Goal: Transaction & Acquisition: Book appointment/travel/reservation

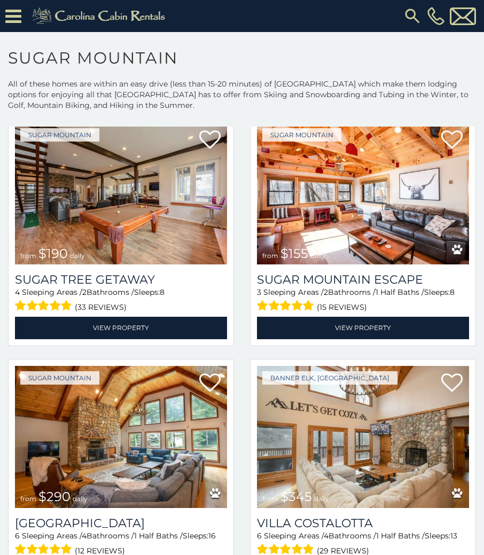
scroll to position [1068, 0]
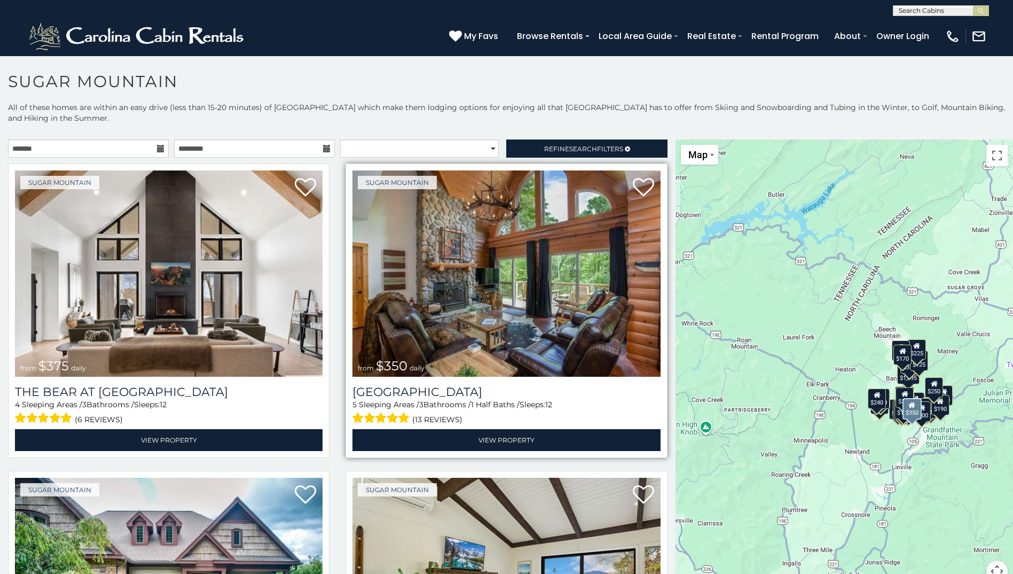
click at [572, 336] on img at bounding box center [506, 273] width 308 height 206
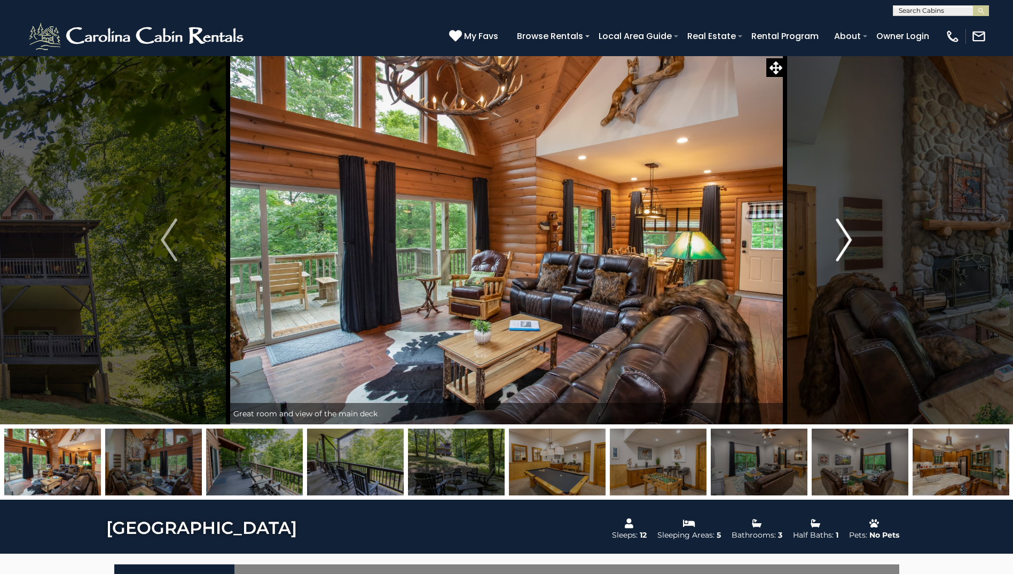
click at [849, 246] on img "Next" at bounding box center [844, 239] width 16 height 43
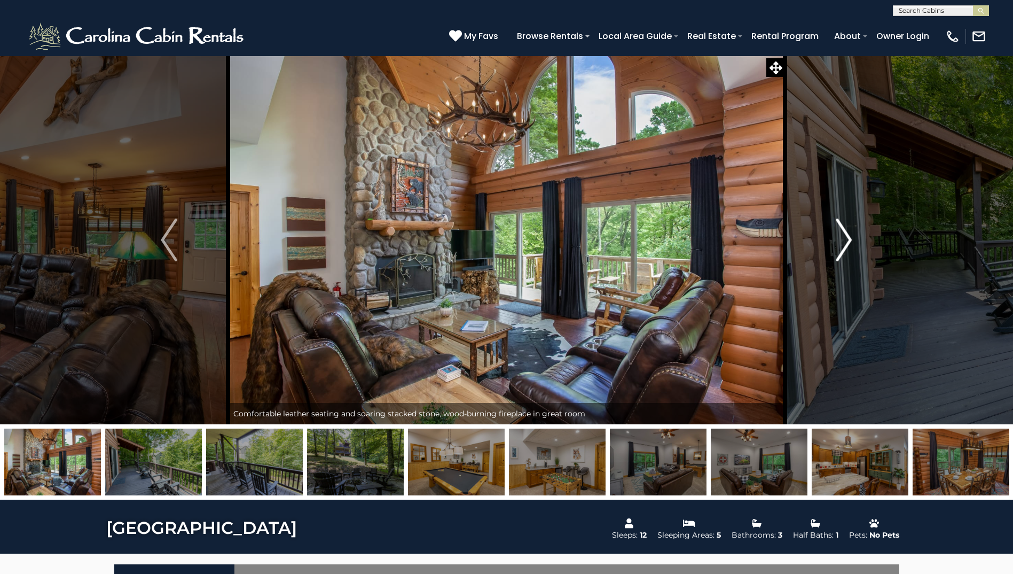
click at [849, 246] on img "Next" at bounding box center [844, 239] width 16 height 43
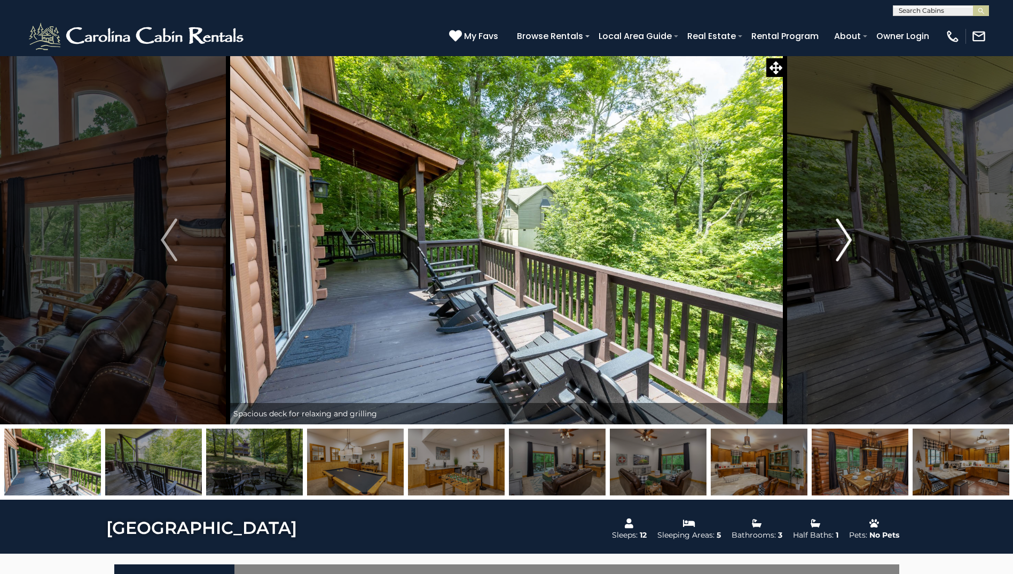
click at [849, 246] on img "Next" at bounding box center [844, 239] width 16 height 43
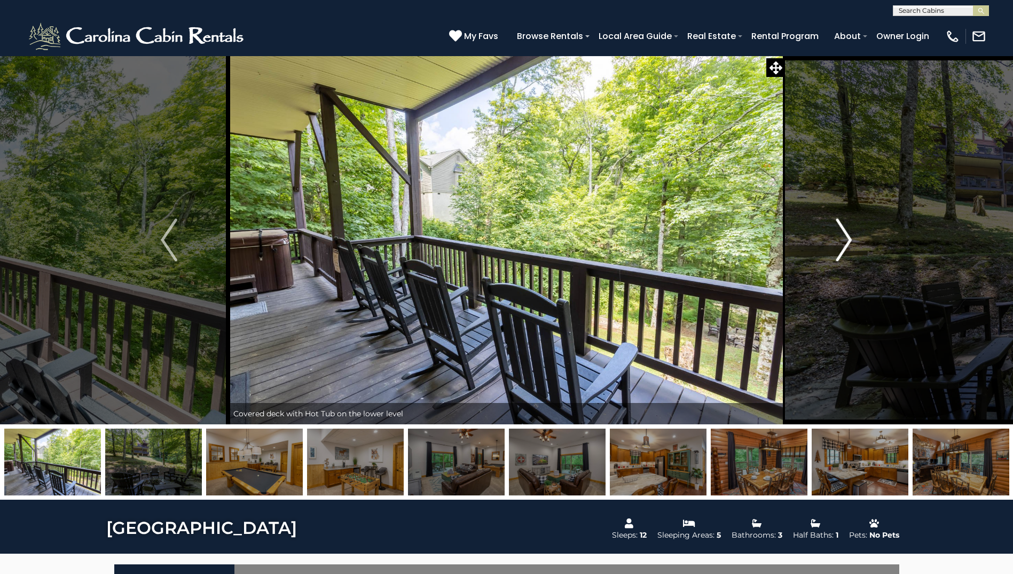
click at [849, 246] on img "Next" at bounding box center [844, 239] width 16 height 43
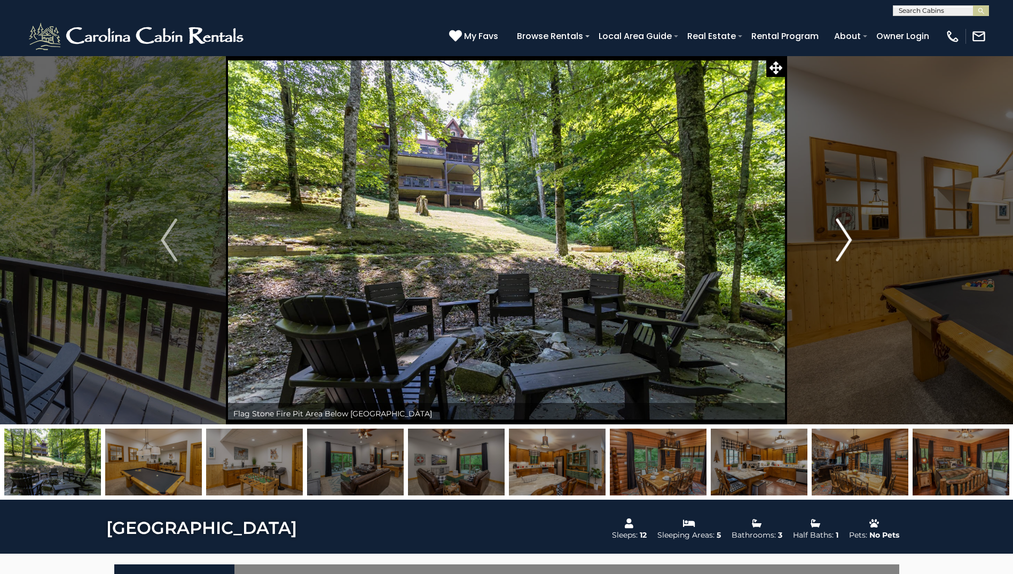
click at [849, 246] on img "Next" at bounding box center [844, 239] width 16 height 43
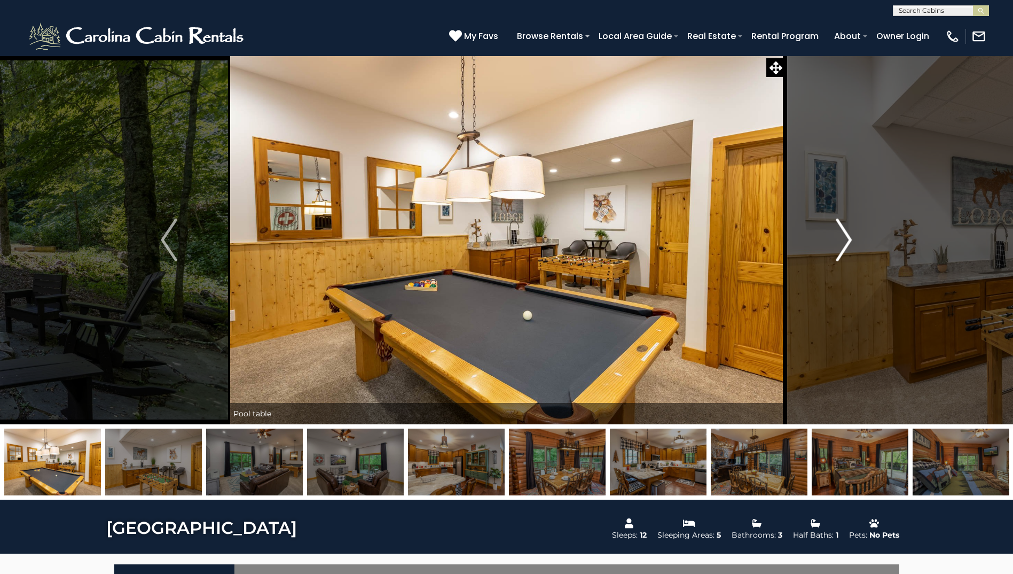
click at [849, 246] on img "Next" at bounding box center [844, 239] width 16 height 43
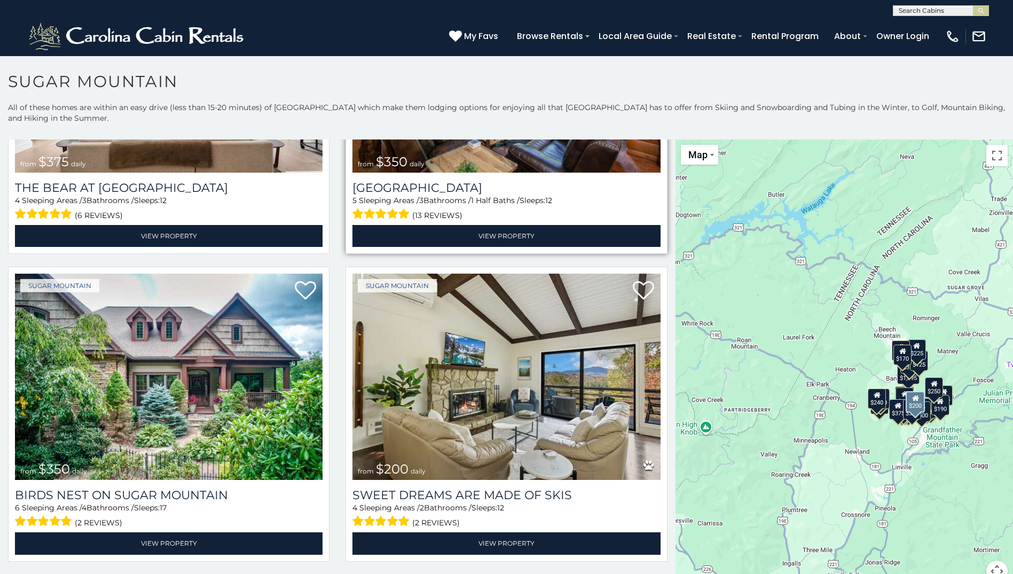
scroll to position [214, 0]
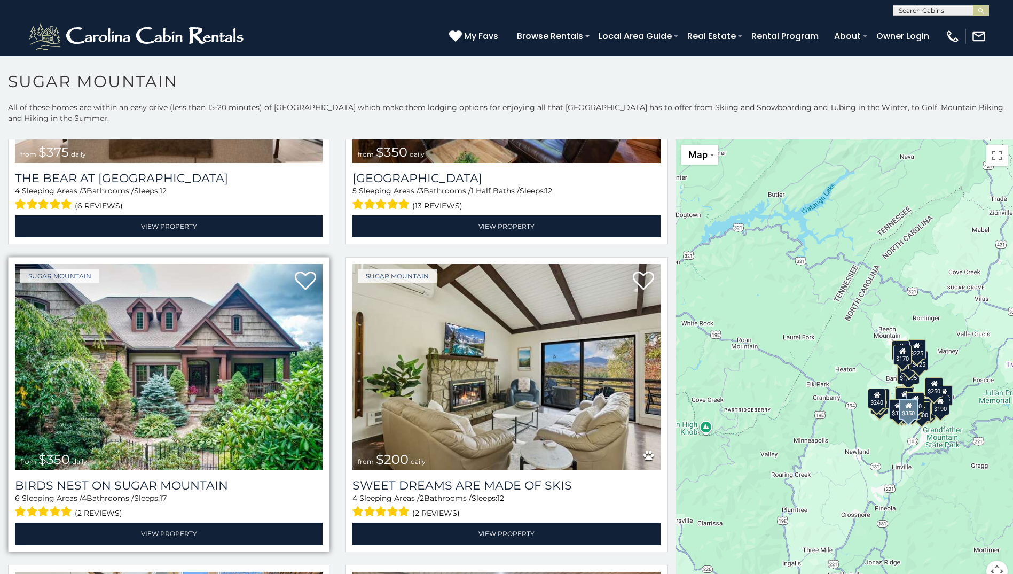
click at [207, 398] on img at bounding box center [169, 367] width 308 height 206
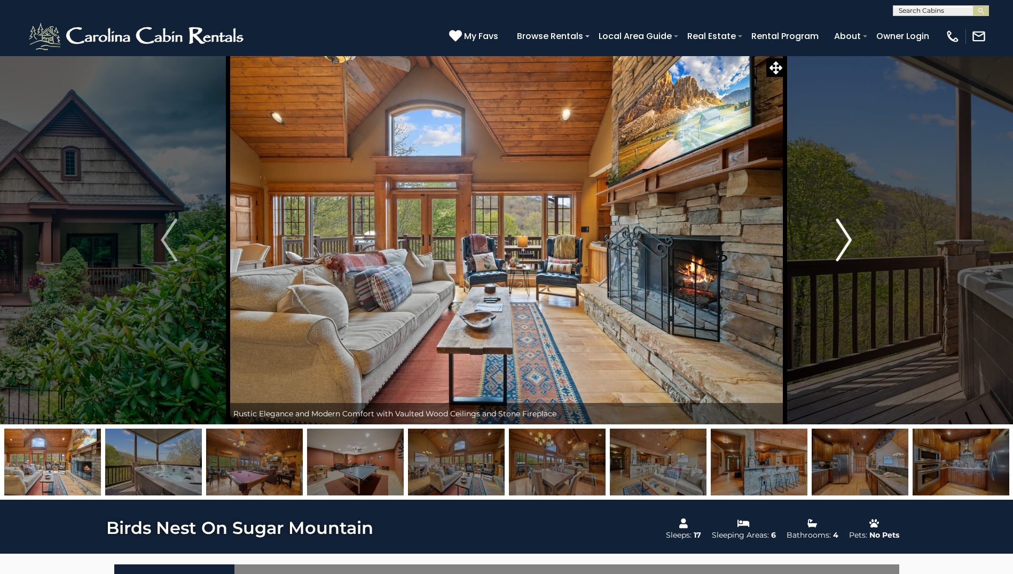
click at [835, 237] on button "Next" at bounding box center [843, 240] width 117 height 369
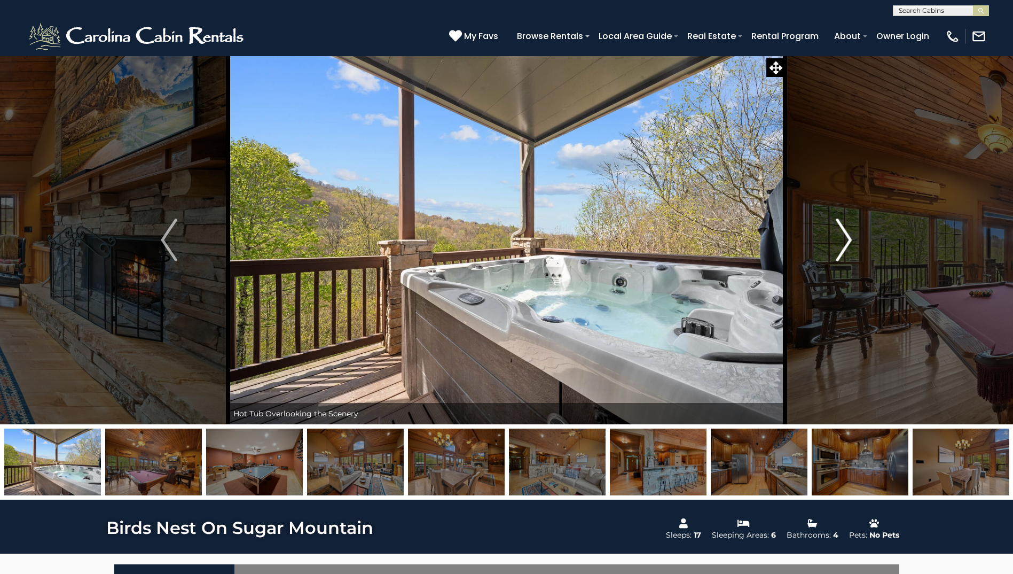
click at [835, 237] on button "Next" at bounding box center [843, 240] width 117 height 369
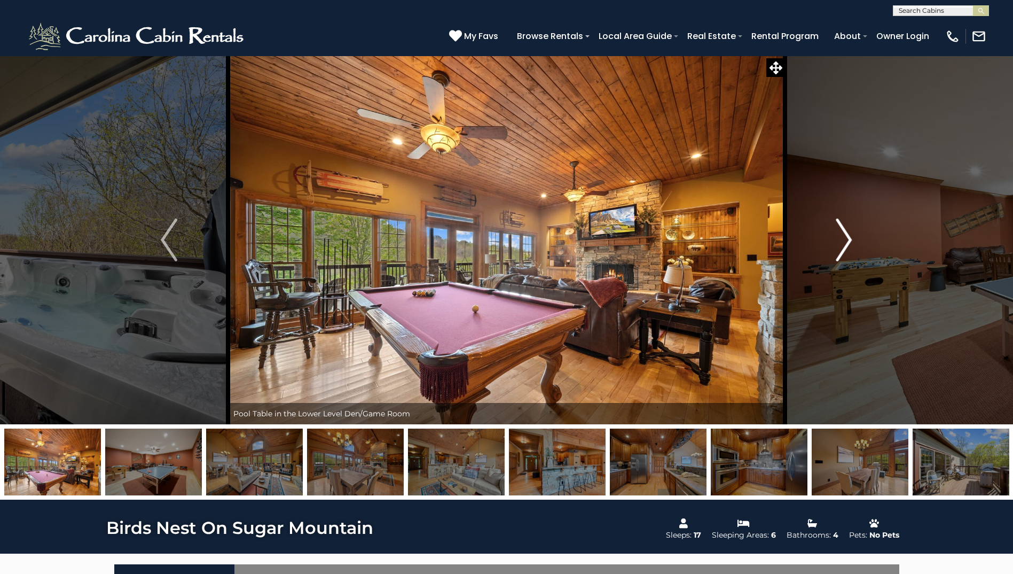
click at [835, 237] on button "Next" at bounding box center [843, 240] width 117 height 369
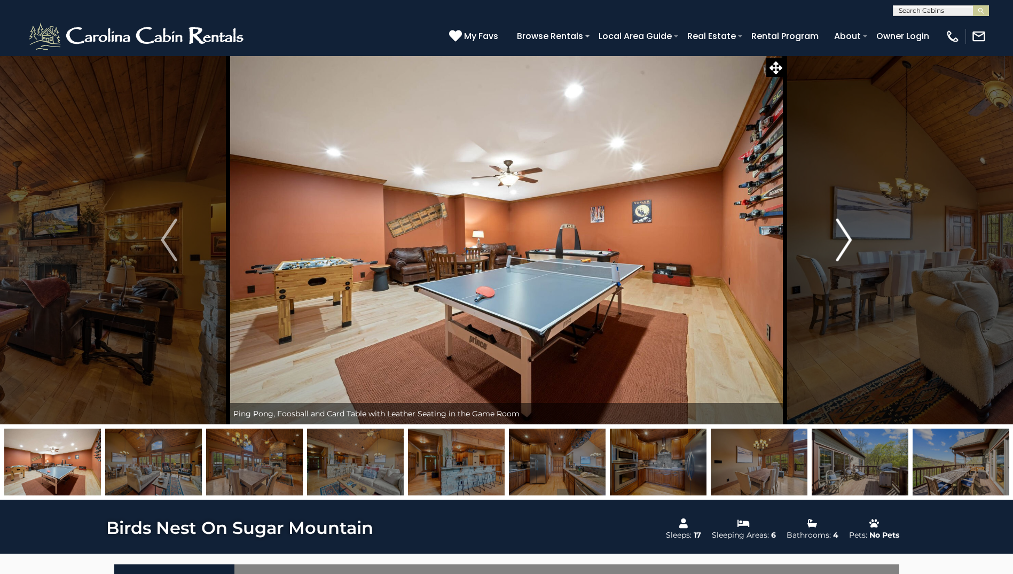
click at [835, 237] on button "Next" at bounding box center [843, 240] width 117 height 369
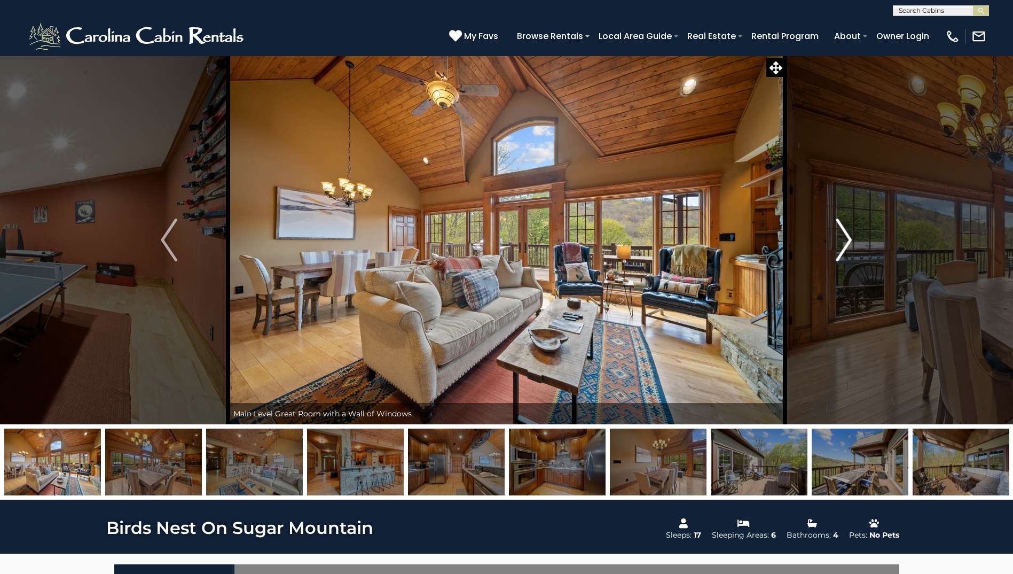
click at [835, 237] on button "Next" at bounding box center [843, 240] width 117 height 369
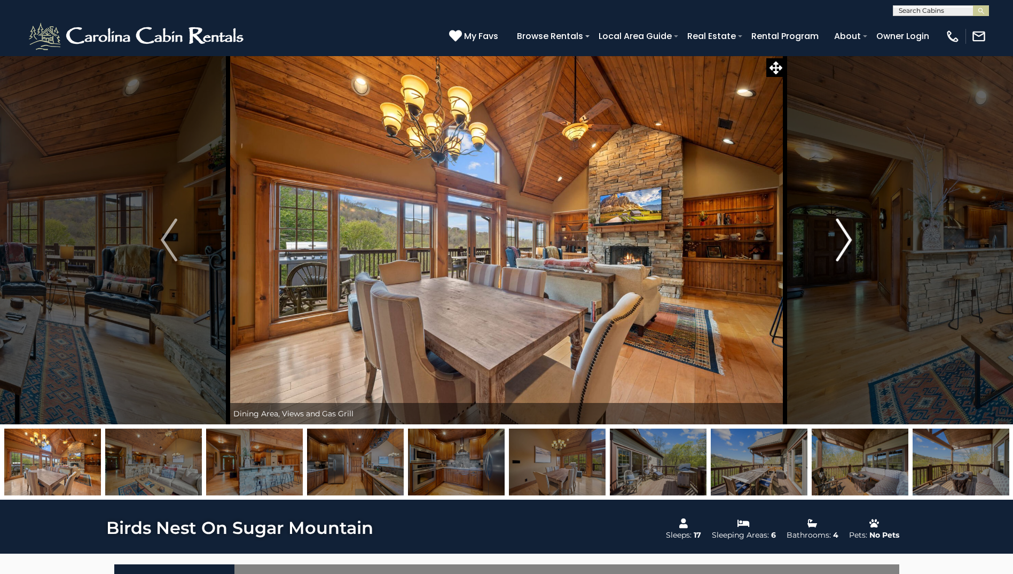
click at [835, 237] on button "Next" at bounding box center [843, 240] width 117 height 369
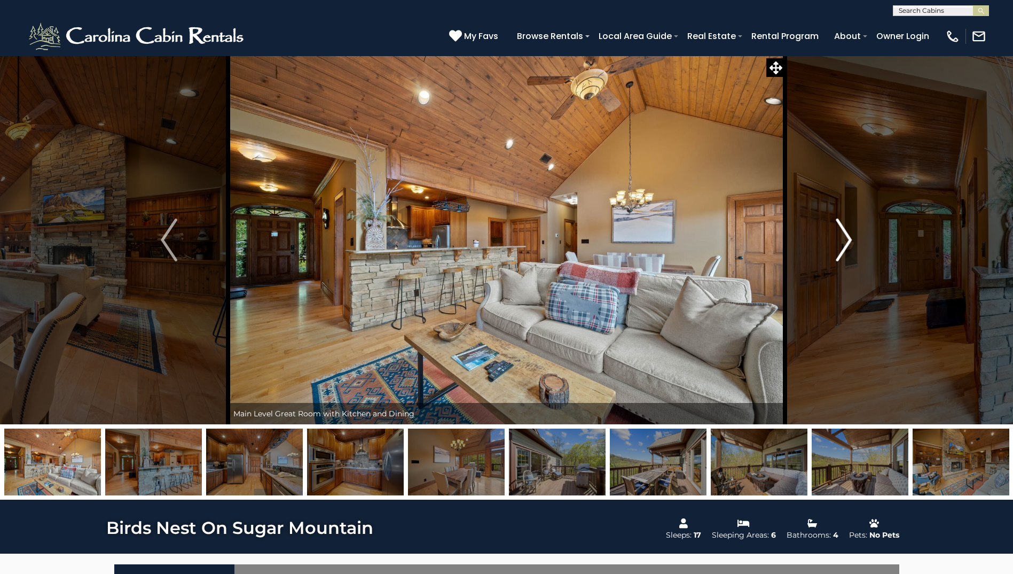
click at [835, 237] on button "Next" at bounding box center [843, 240] width 117 height 369
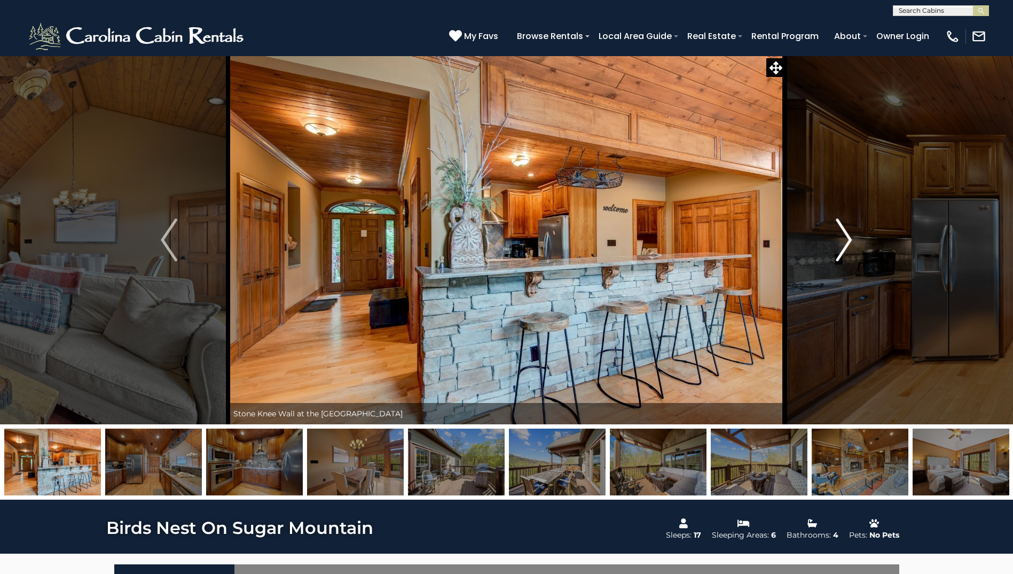
click at [835, 237] on button "Next" at bounding box center [843, 240] width 117 height 369
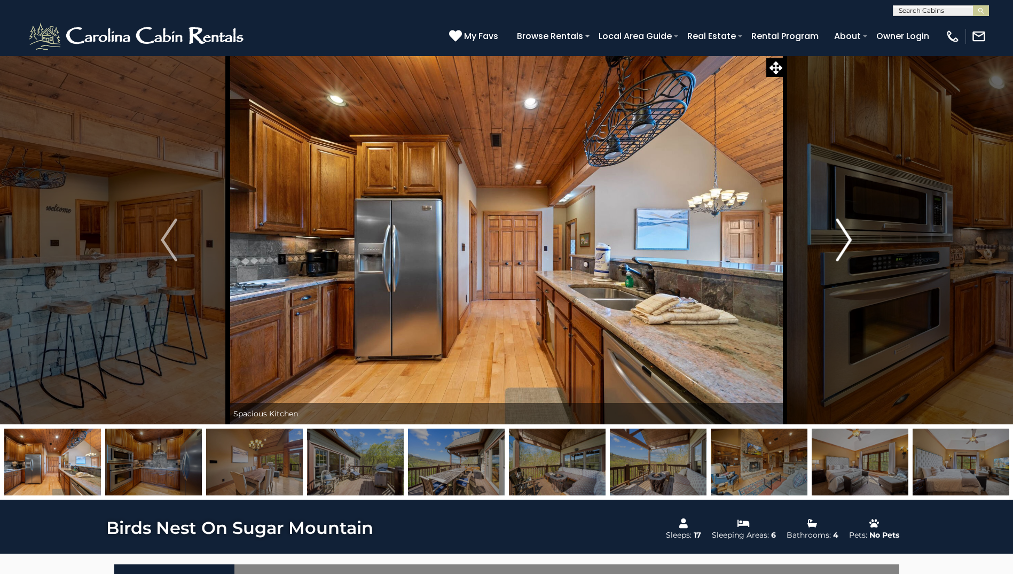
click at [835, 237] on button "Next" at bounding box center [843, 240] width 117 height 369
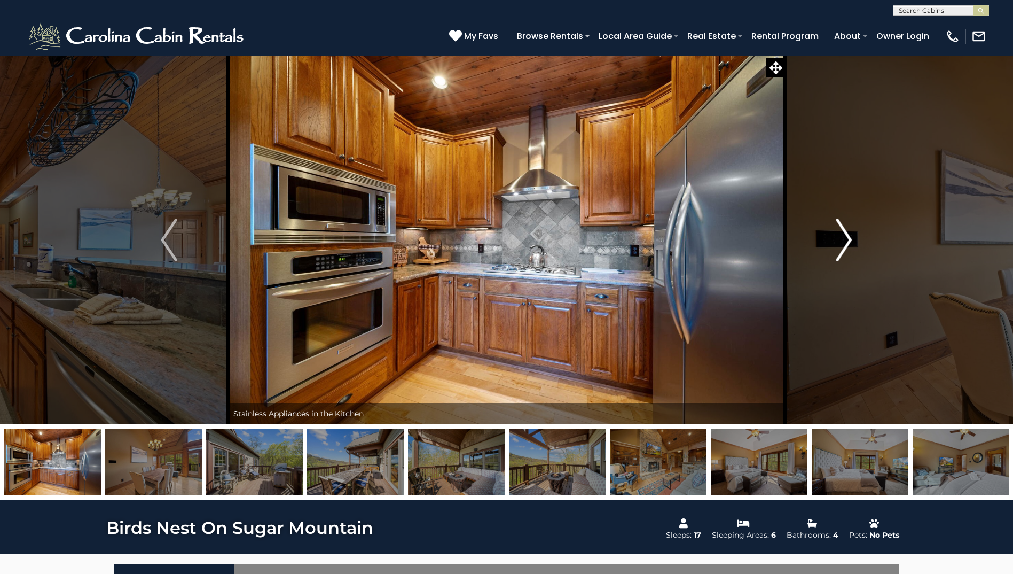
click at [835, 237] on button "Next" at bounding box center [843, 240] width 117 height 369
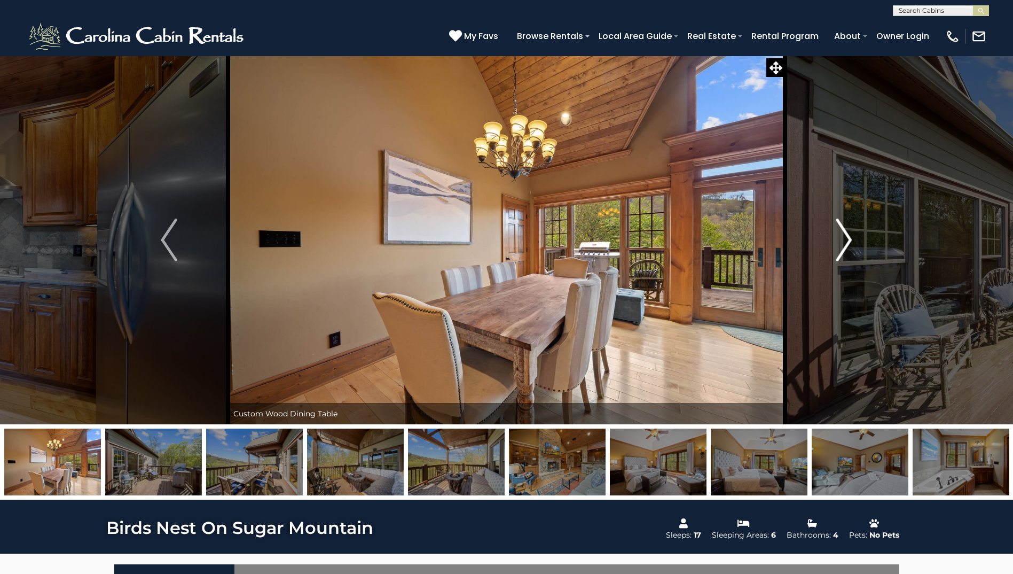
click at [835, 237] on button "Next" at bounding box center [843, 240] width 117 height 369
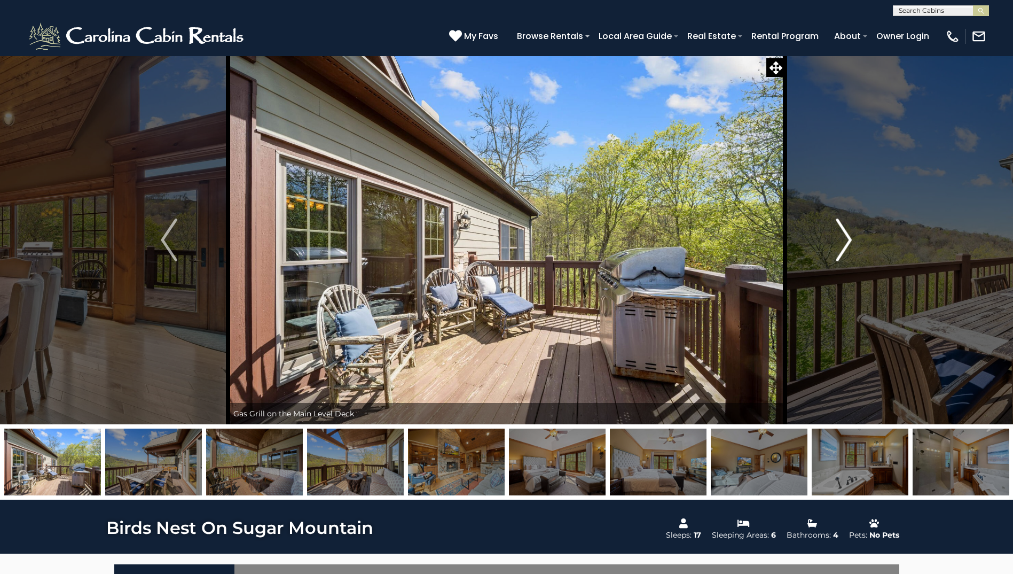
click at [835, 237] on button "Next" at bounding box center [843, 240] width 117 height 369
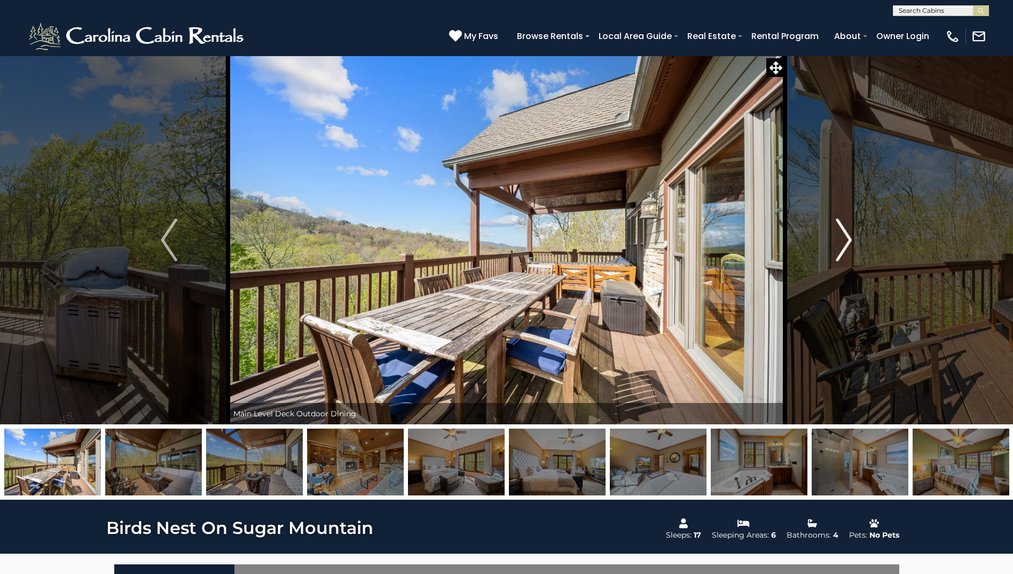
click at [835, 237] on button "Next" at bounding box center [843, 240] width 117 height 369
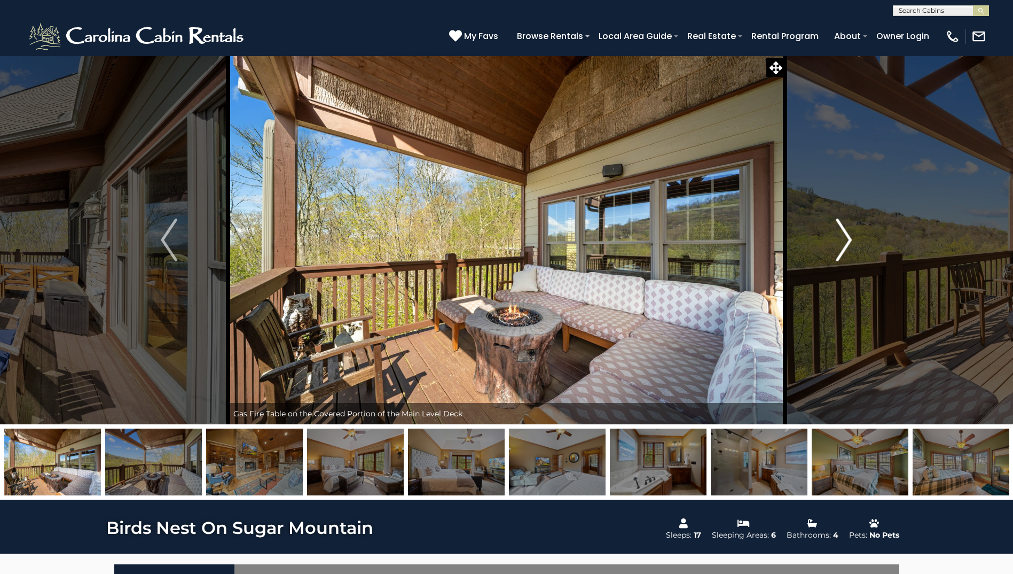
click at [835, 237] on button "Next" at bounding box center [843, 240] width 117 height 369
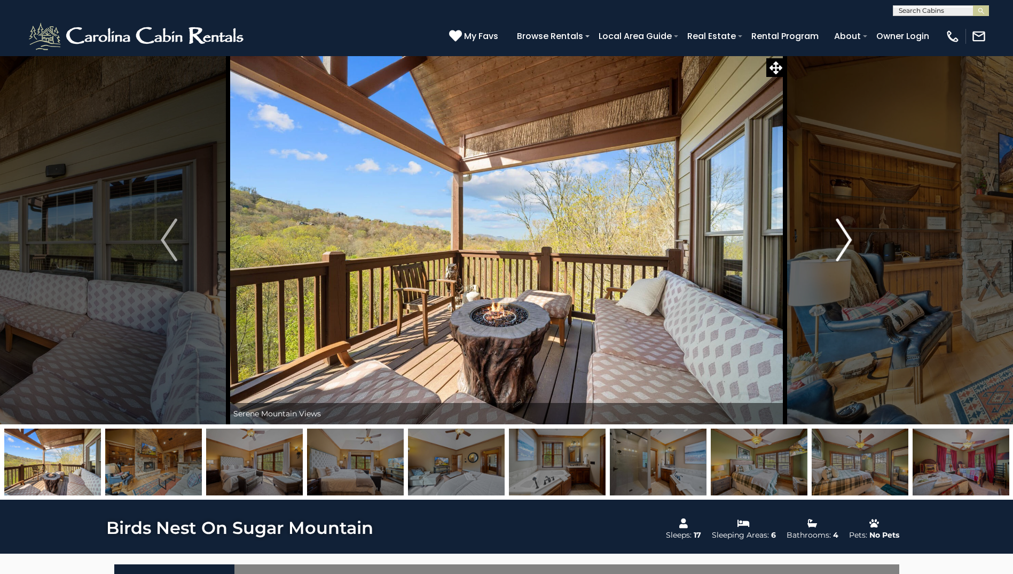
click at [835, 237] on button "Next" at bounding box center [843, 240] width 117 height 369
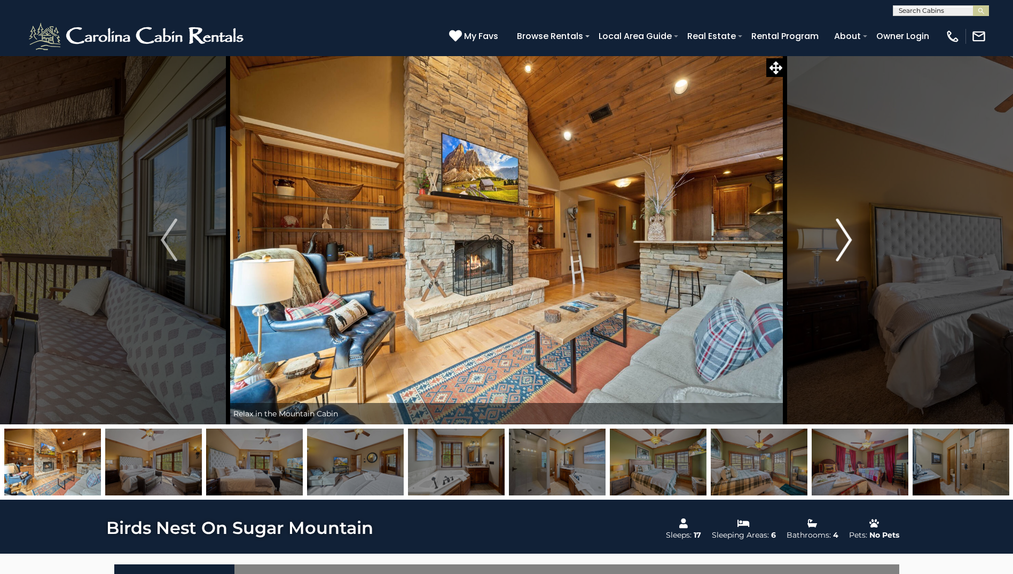
click at [835, 237] on button "Next" at bounding box center [843, 240] width 117 height 369
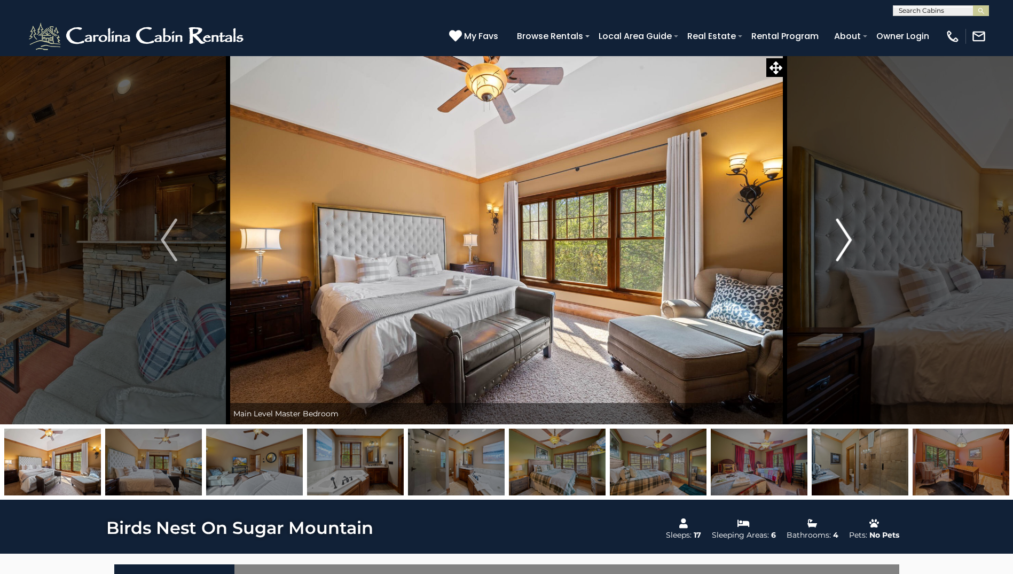
click at [835, 237] on button "Next" at bounding box center [843, 240] width 117 height 369
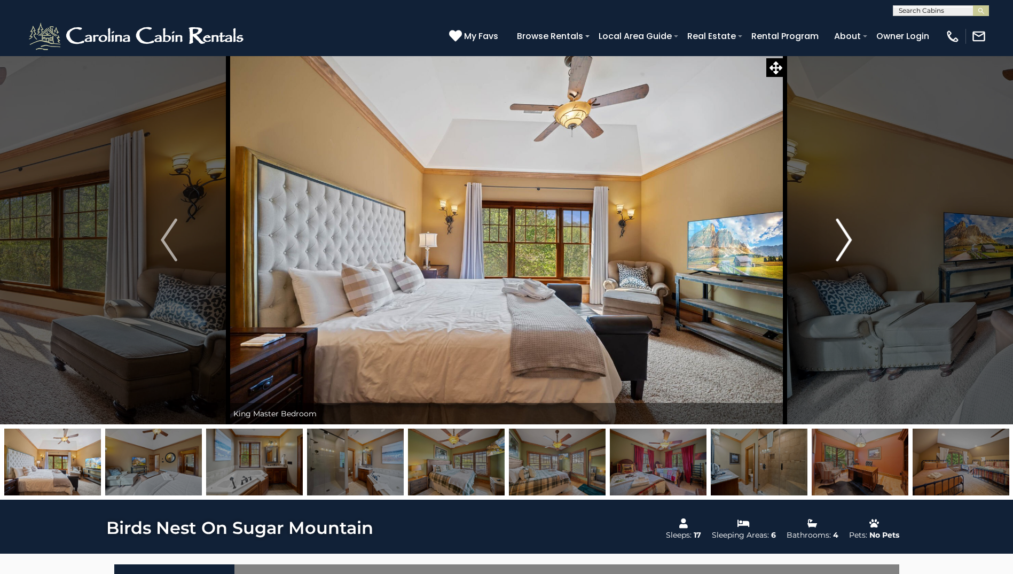
click at [835, 237] on button "Next" at bounding box center [843, 240] width 117 height 369
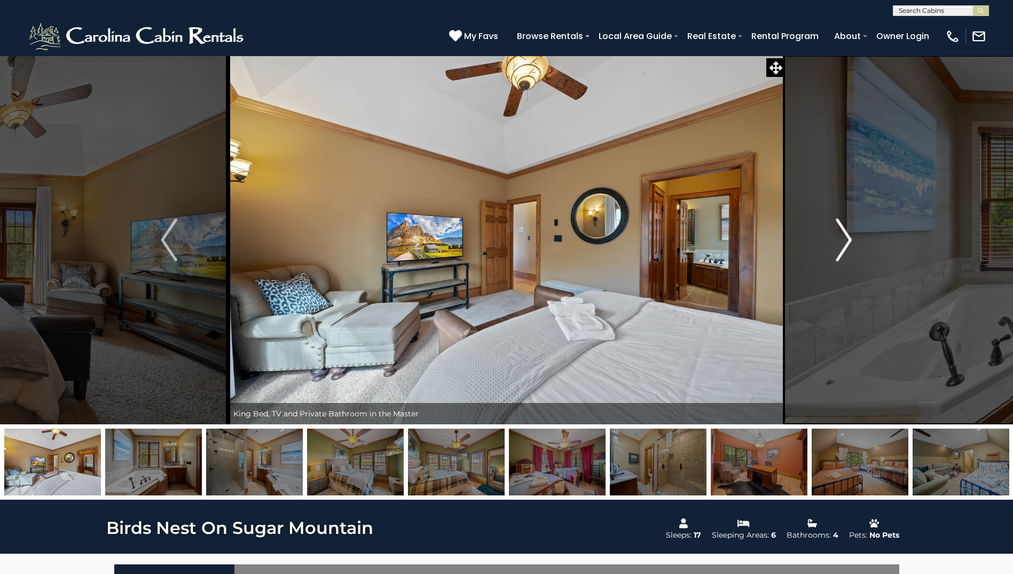
click at [835, 237] on button "Next" at bounding box center [843, 240] width 117 height 369
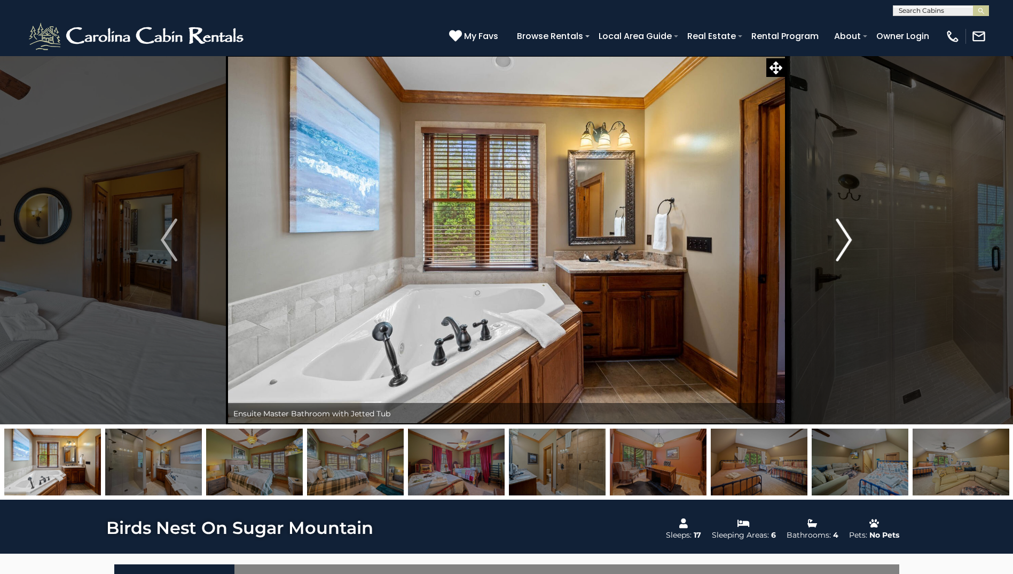
click at [835, 237] on button "Next" at bounding box center [843, 240] width 117 height 369
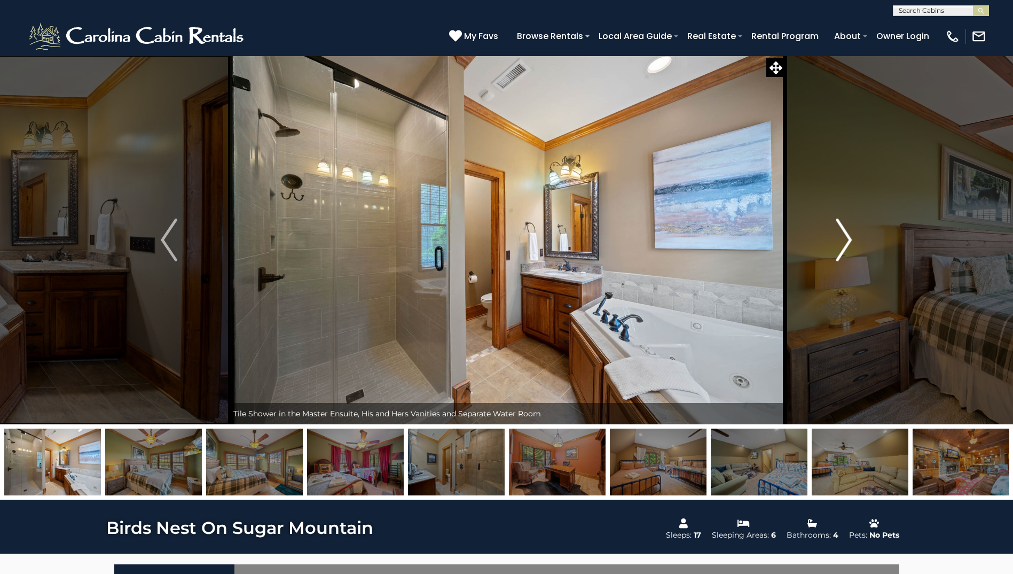
click at [835, 237] on button "Next" at bounding box center [843, 240] width 117 height 369
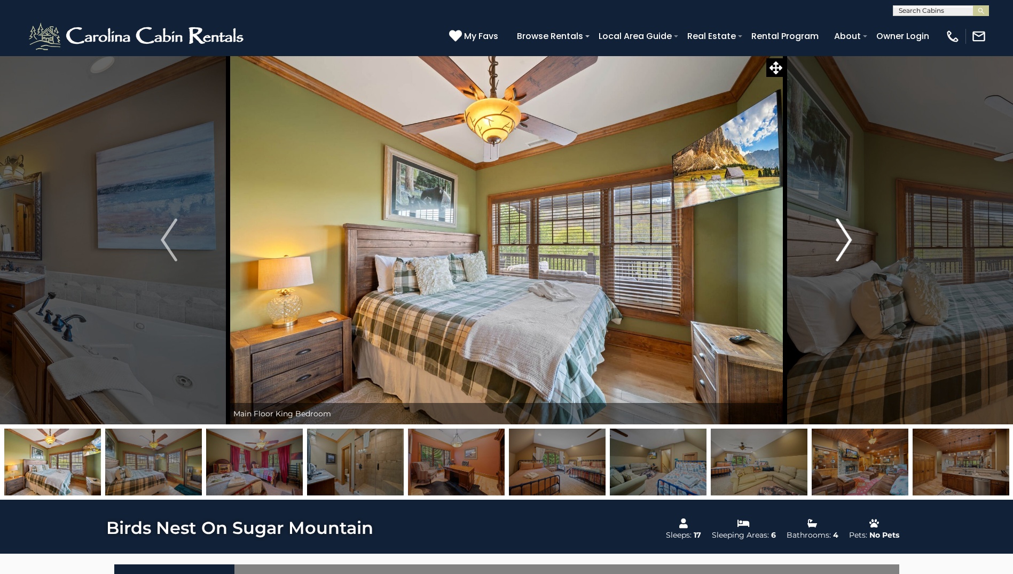
click at [835, 237] on button "Next" at bounding box center [843, 240] width 117 height 369
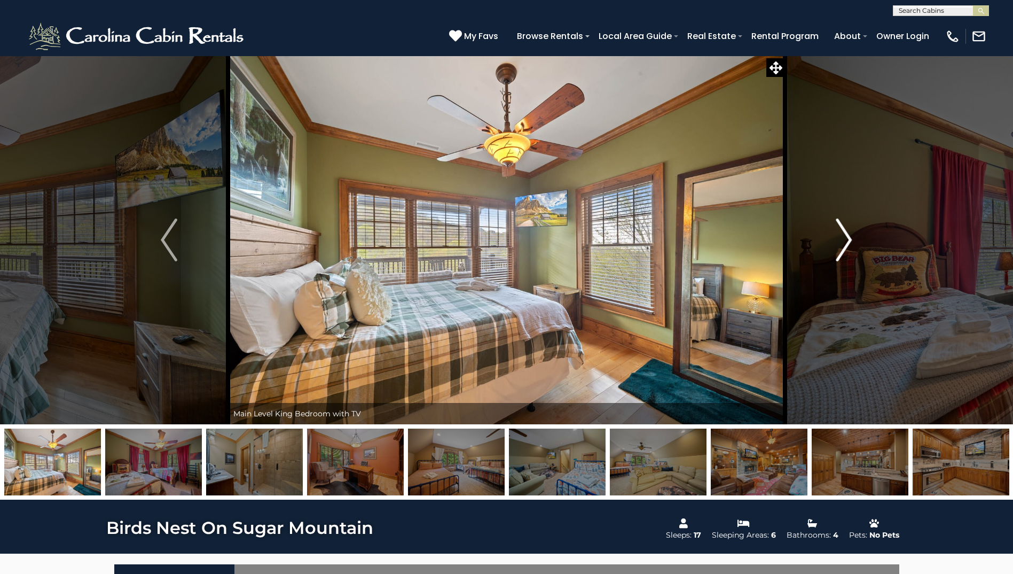
click at [835, 237] on button "Next" at bounding box center [843, 240] width 117 height 369
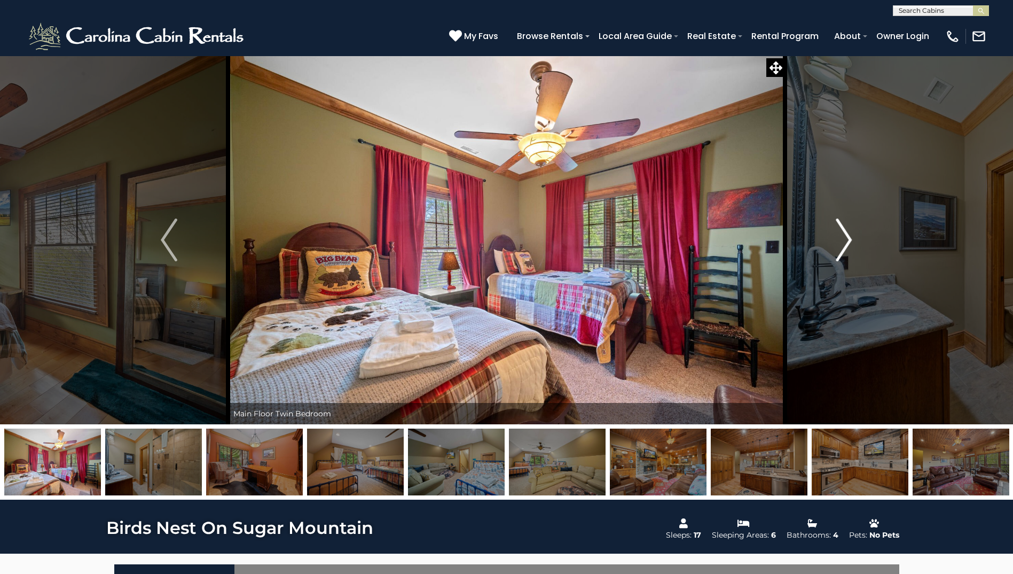
click at [835, 237] on button "Next" at bounding box center [843, 240] width 117 height 369
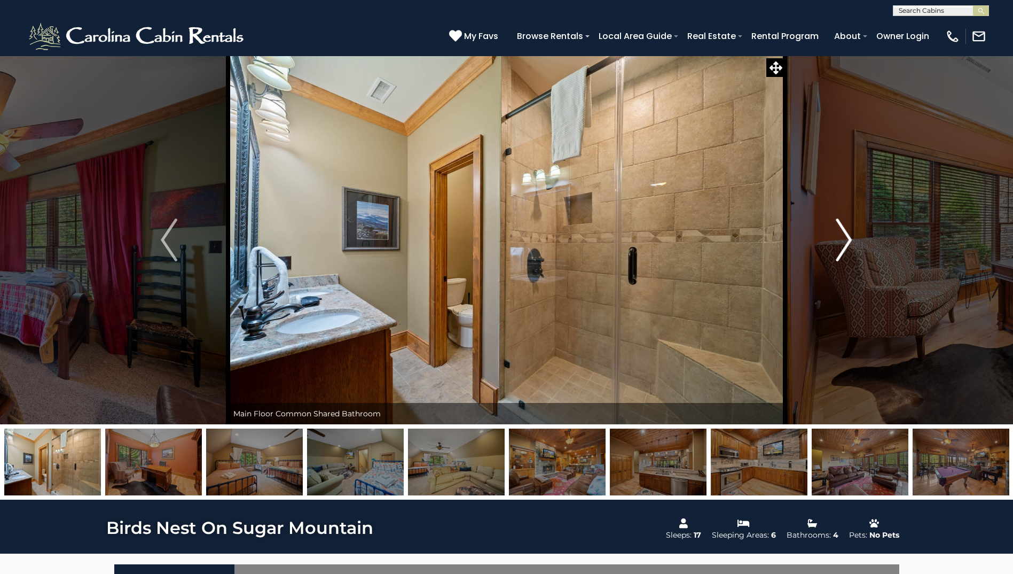
click at [835, 237] on button "Next" at bounding box center [843, 240] width 117 height 369
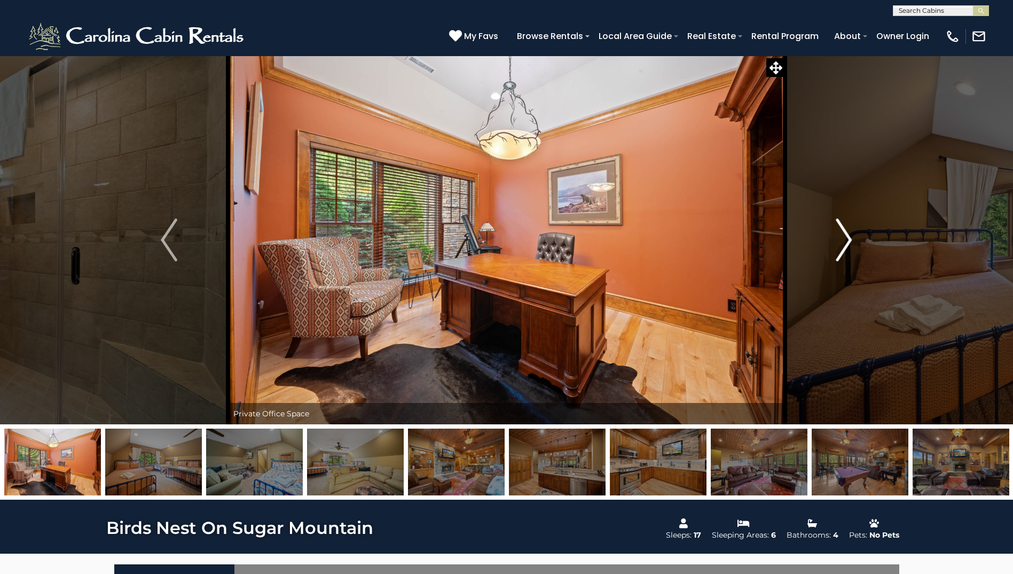
click at [835, 237] on button "Next" at bounding box center [843, 240] width 117 height 369
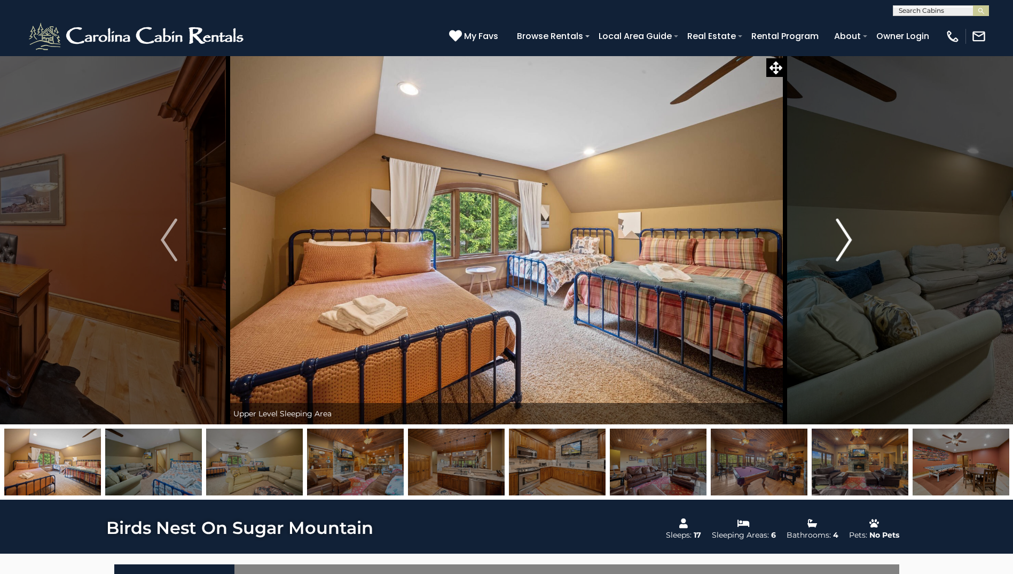
click at [835, 237] on button "Next" at bounding box center [843, 240] width 117 height 369
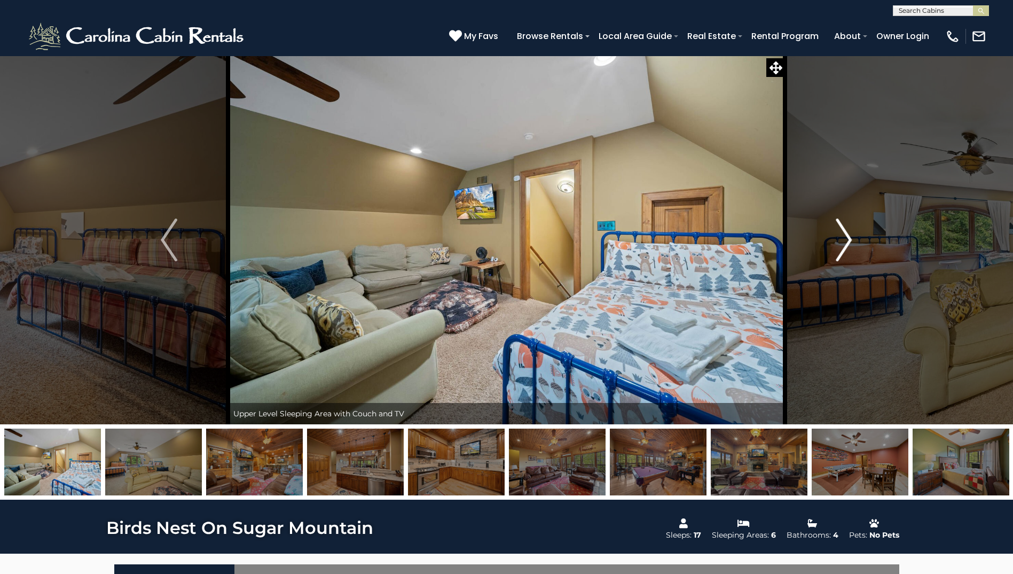
click at [835, 237] on button "Next" at bounding box center [843, 240] width 117 height 369
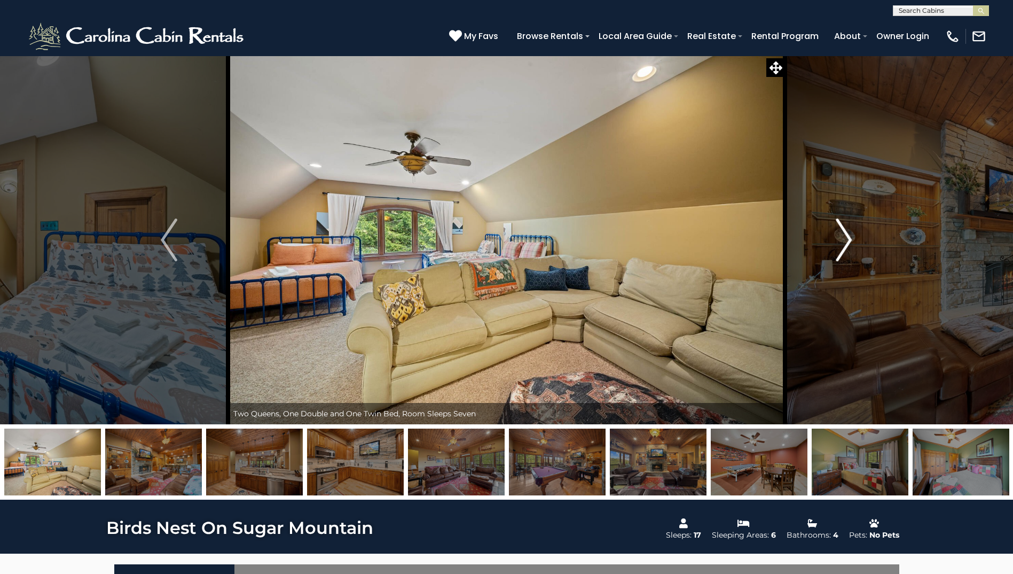
click at [835, 237] on button "Next" at bounding box center [843, 240] width 117 height 369
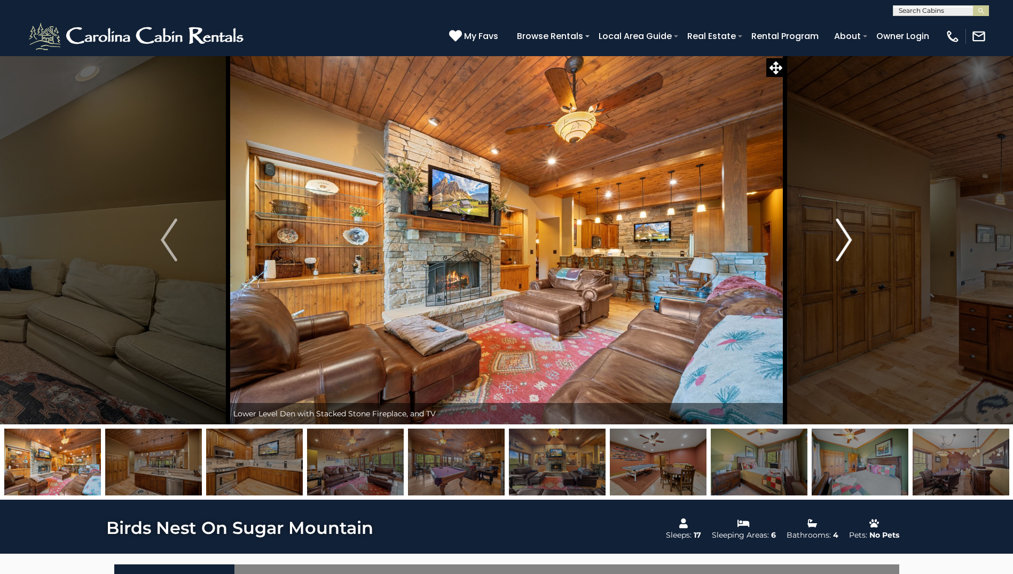
click at [835, 237] on button "Next" at bounding box center [843, 240] width 117 height 369
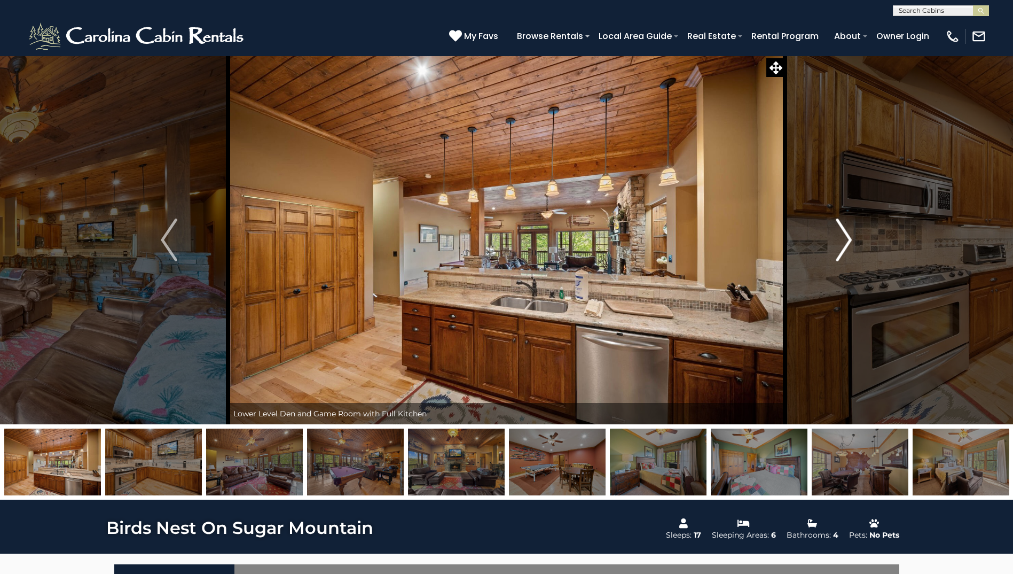
click at [835, 237] on button "Next" at bounding box center [843, 240] width 117 height 369
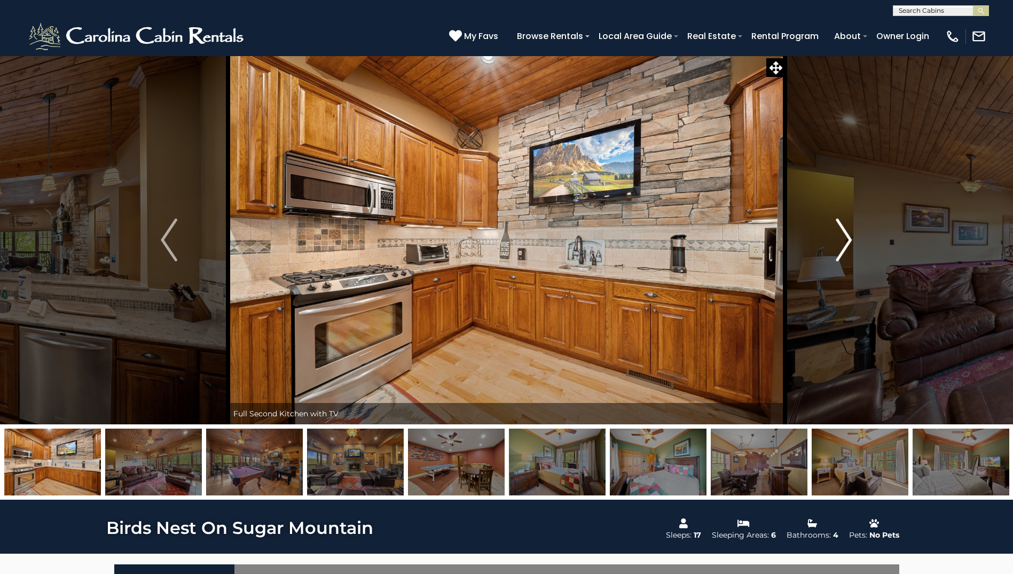
click at [835, 237] on button "Next" at bounding box center [843, 240] width 117 height 369
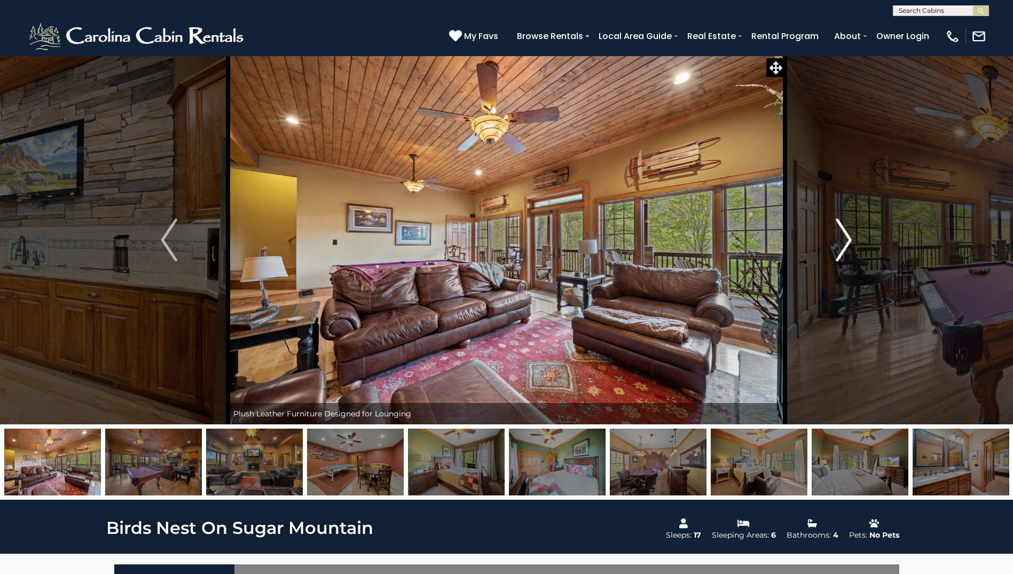
click at [835, 237] on button "Next" at bounding box center [843, 240] width 117 height 369
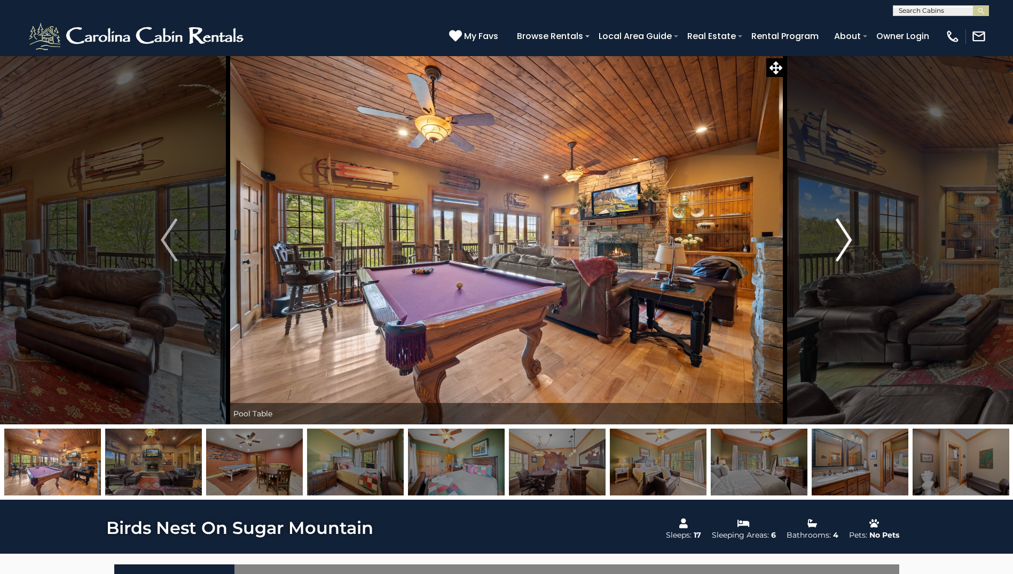
click at [835, 237] on button "Next" at bounding box center [843, 240] width 117 height 369
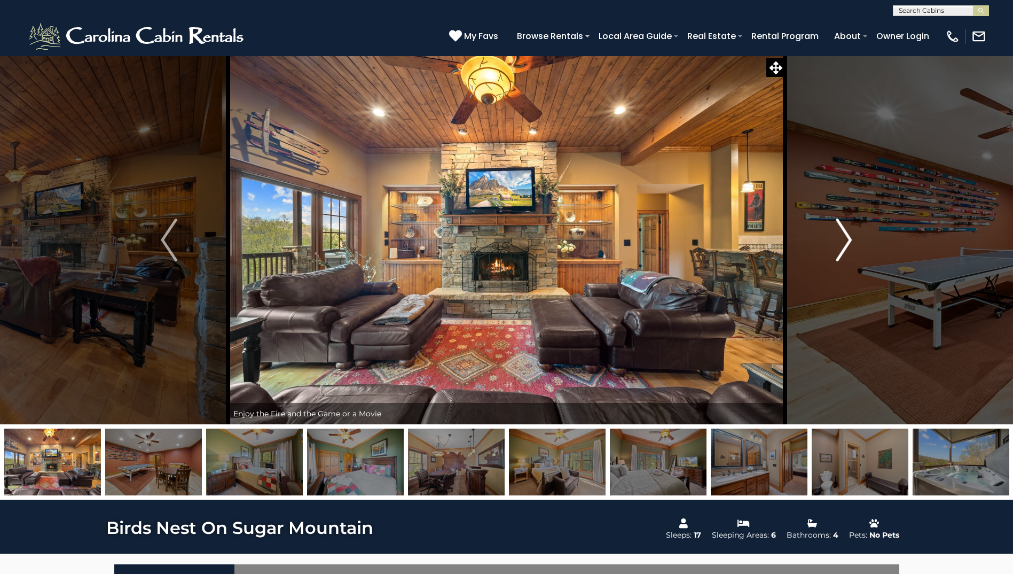
click at [835, 237] on button "Next" at bounding box center [843, 240] width 117 height 369
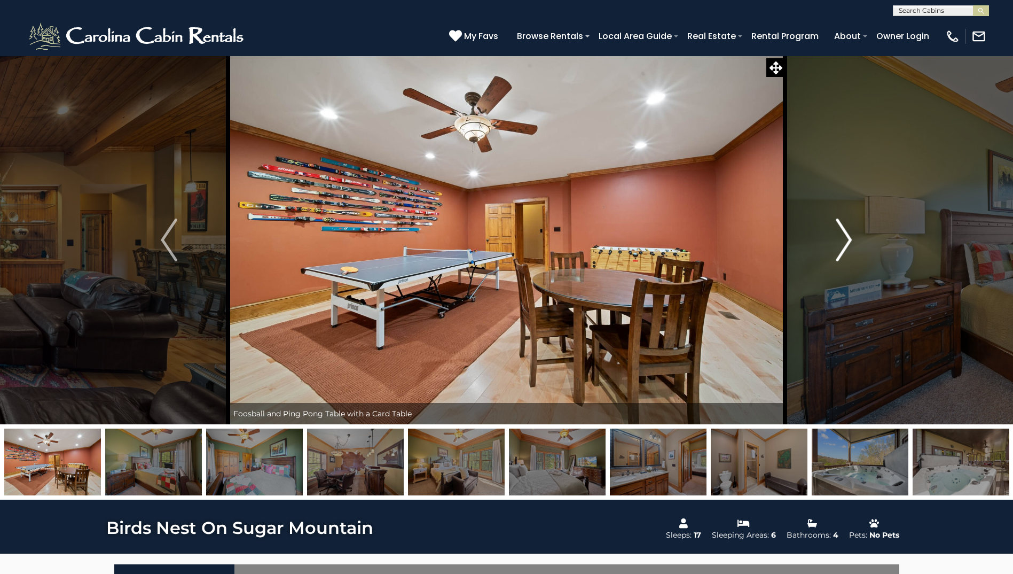
click at [835, 237] on button "Next" at bounding box center [843, 240] width 117 height 369
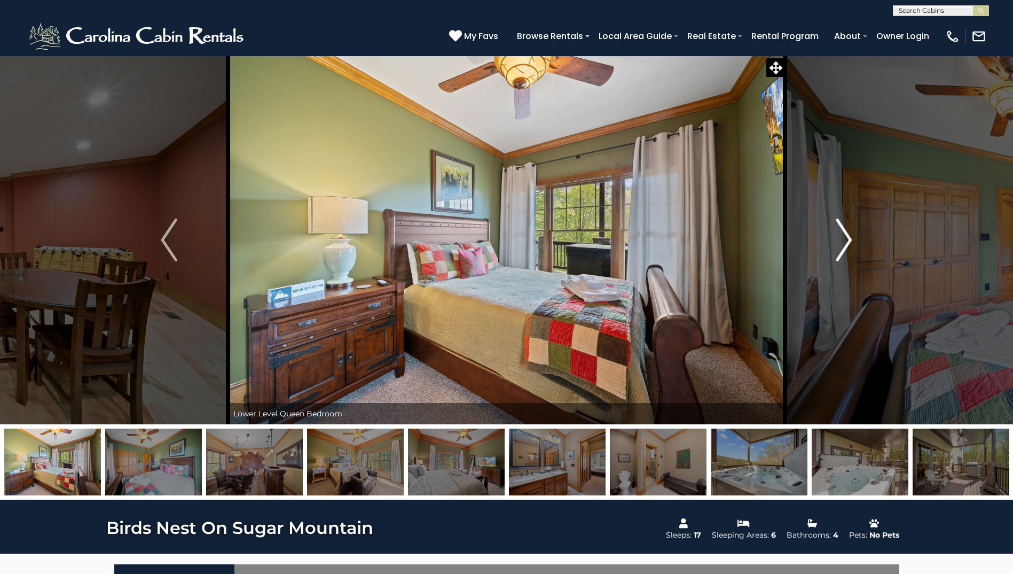
click at [835, 237] on button "Next" at bounding box center [843, 240] width 117 height 369
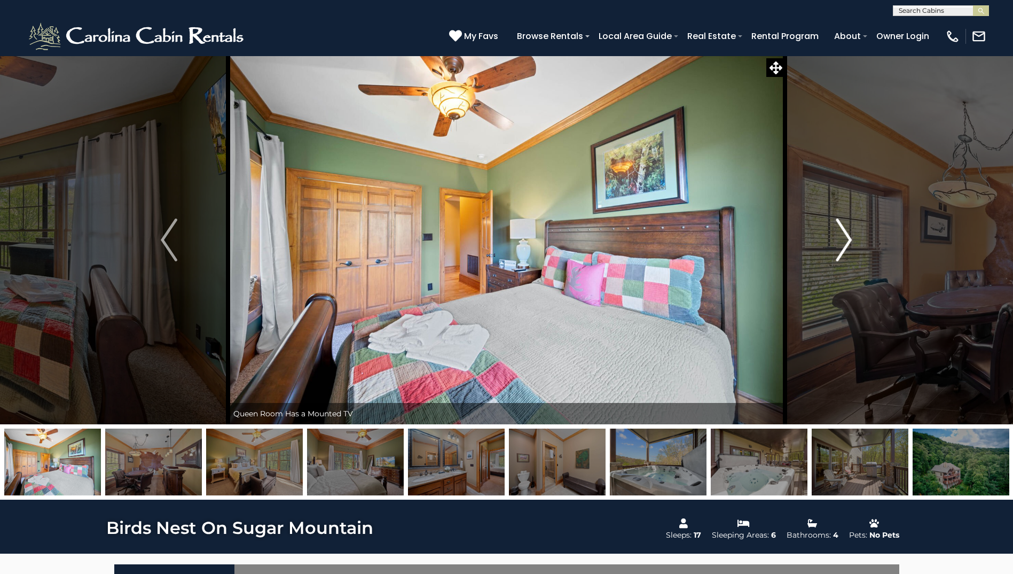
click at [835, 237] on button "Next" at bounding box center [843, 240] width 117 height 369
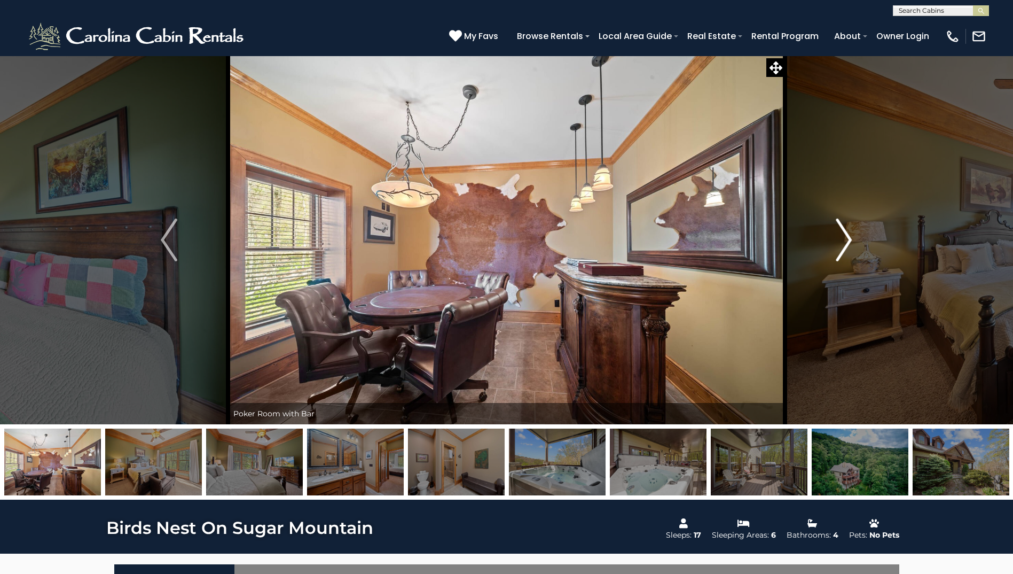
click at [835, 237] on button "Next" at bounding box center [843, 240] width 117 height 369
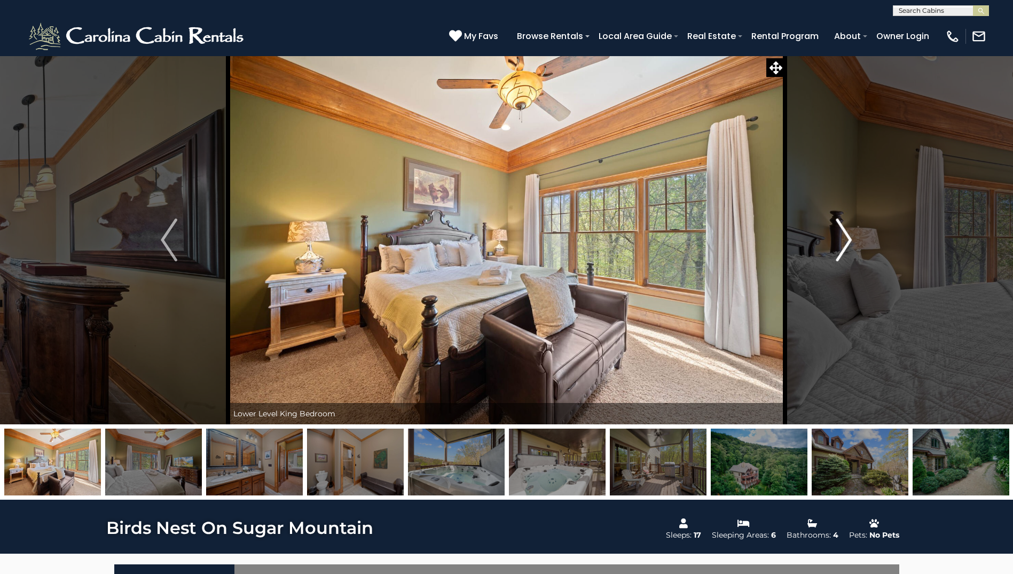
click at [835, 237] on button "Next" at bounding box center [843, 240] width 117 height 369
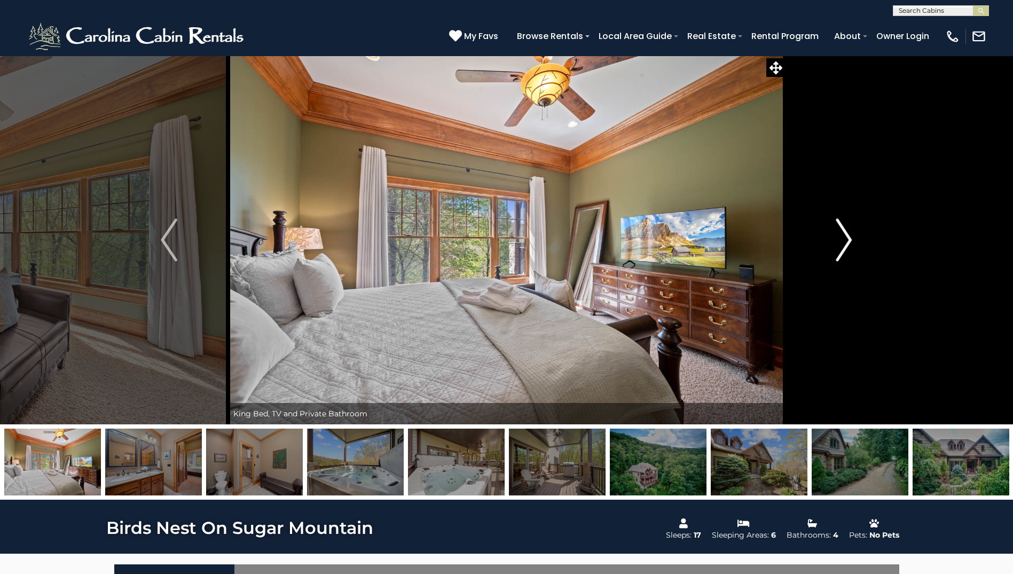
click at [835, 237] on button "Next" at bounding box center [843, 240] width 117 height 369
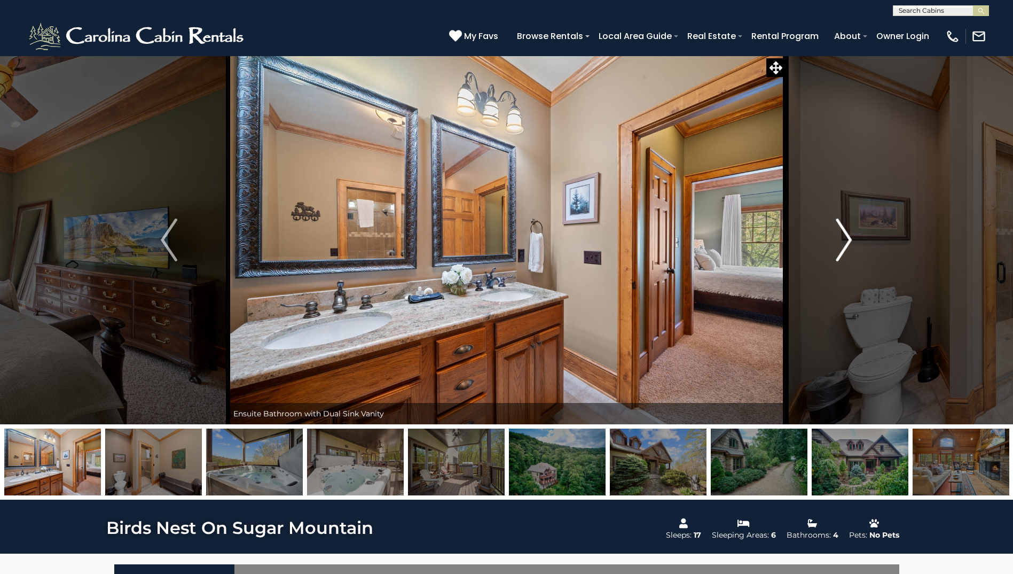
click at [835, 237] on button "Next" at bounding box center [843, 240] width 117 height 369
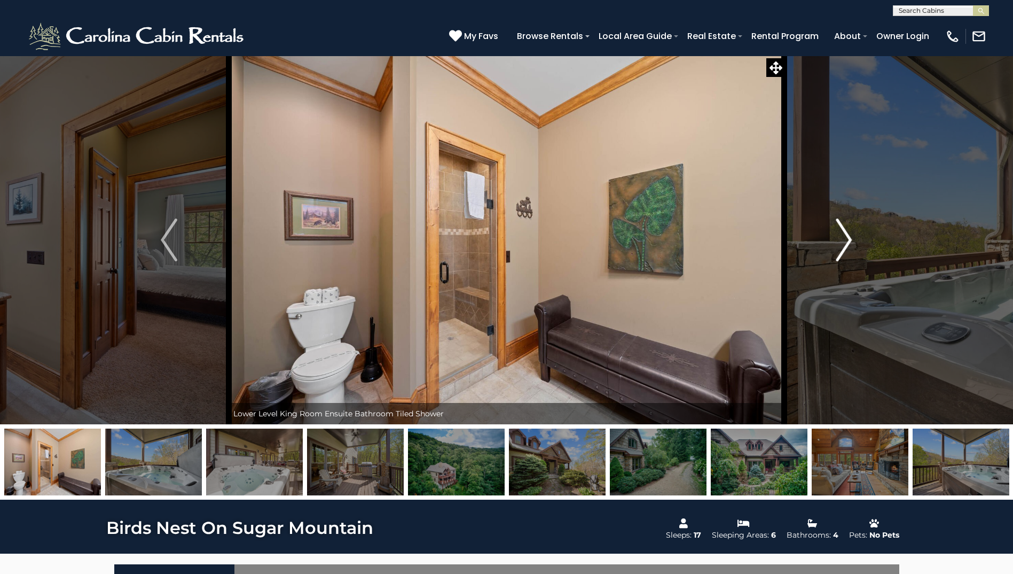
click at [835, 237] on button "Next" at bounding box center [843, 240] width 117 height 369
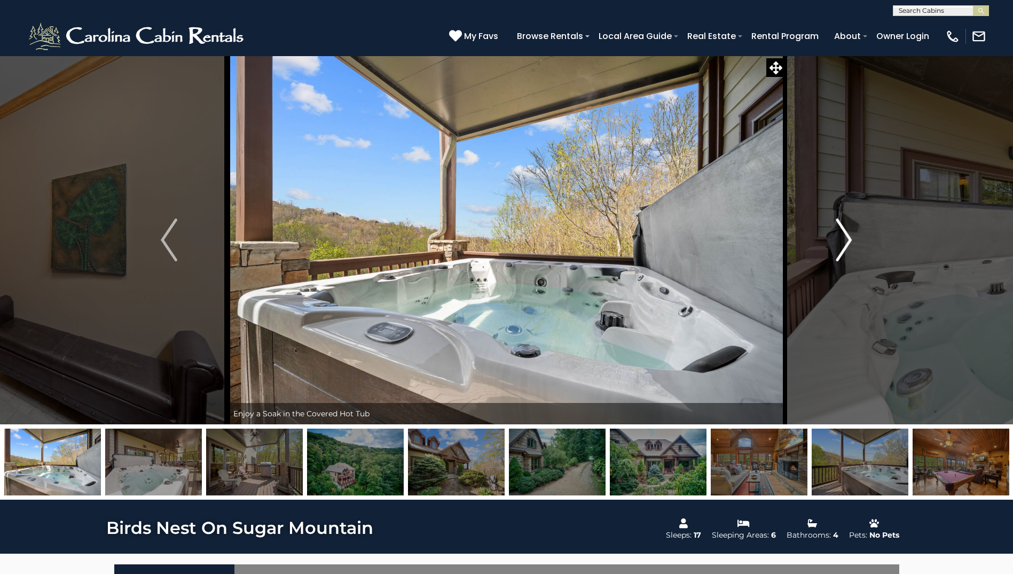
click at [835, 237] on button "Next" at bounding box center [843, 240] width 117 height 369
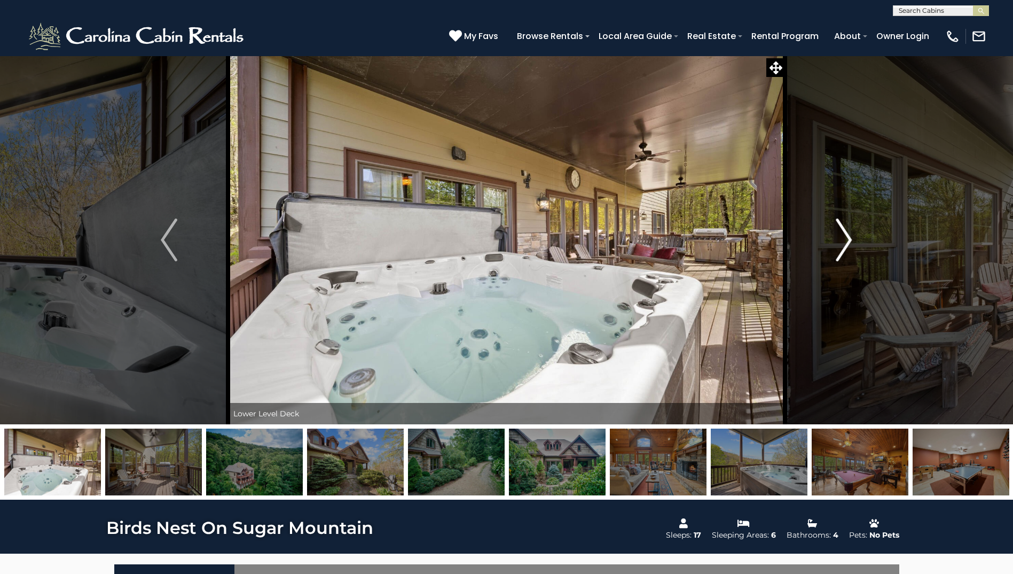
click at [835, 237] on button "Next" at bounding box center [843, 240] width 117 height 369
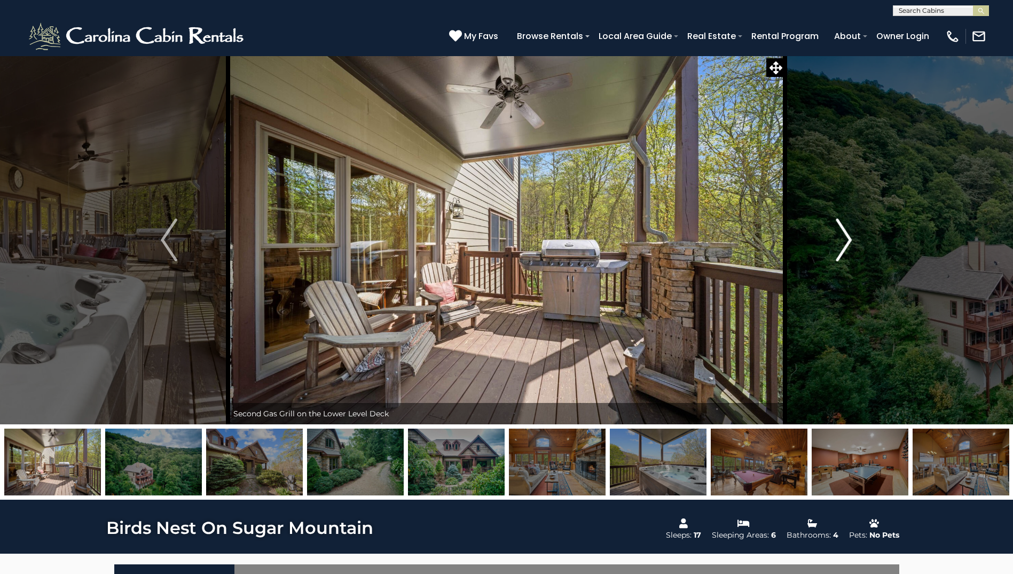
click at [835, 237] on button "Next" at bounding box center [843, 240] width 117 height 369
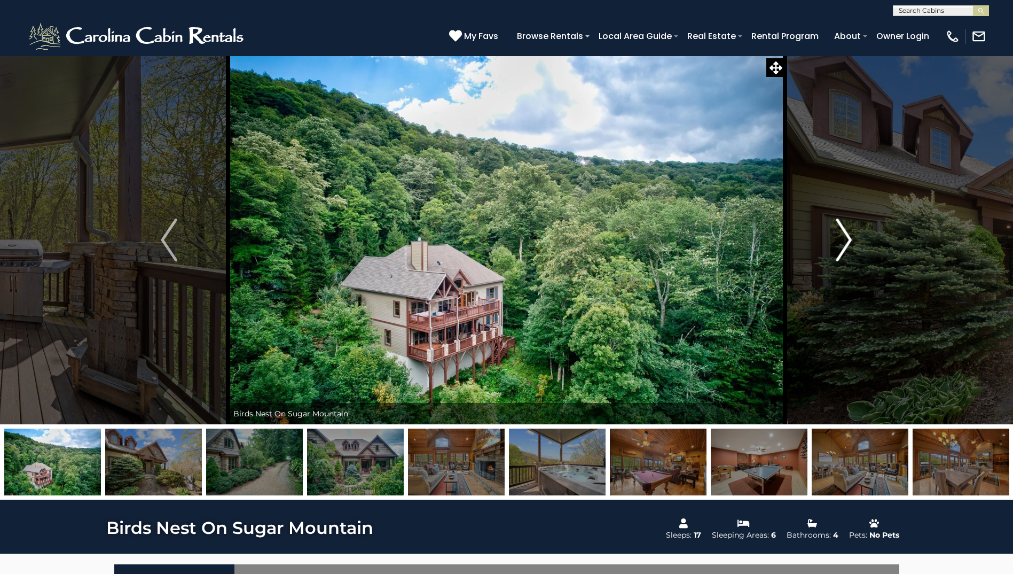
click at [835, 237] on button "Next" at bounding box center [843, 240] width 117 height 369
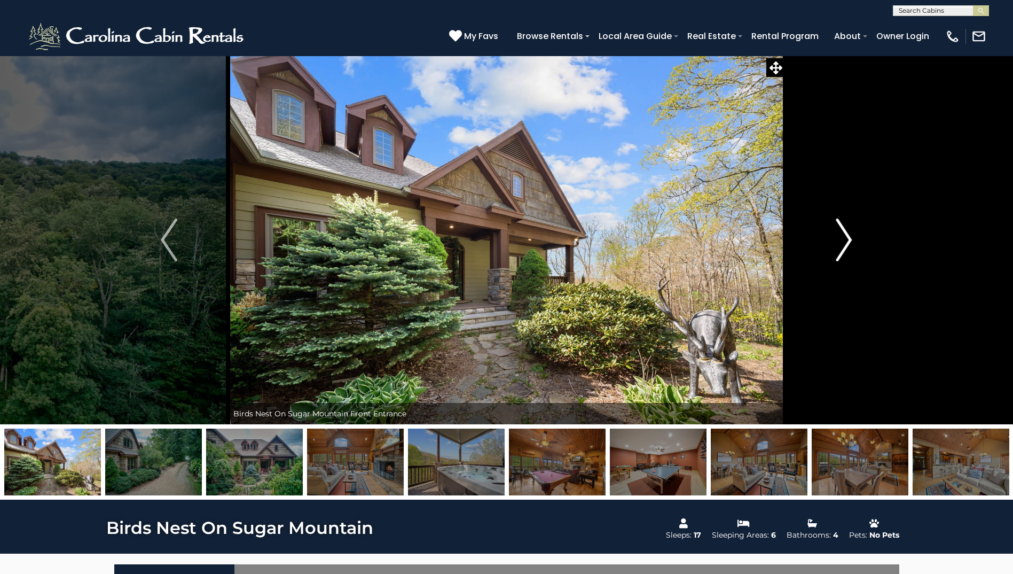
click at [835, 237] on button "Next" at bounding box center [843, 240] width 117 height 369
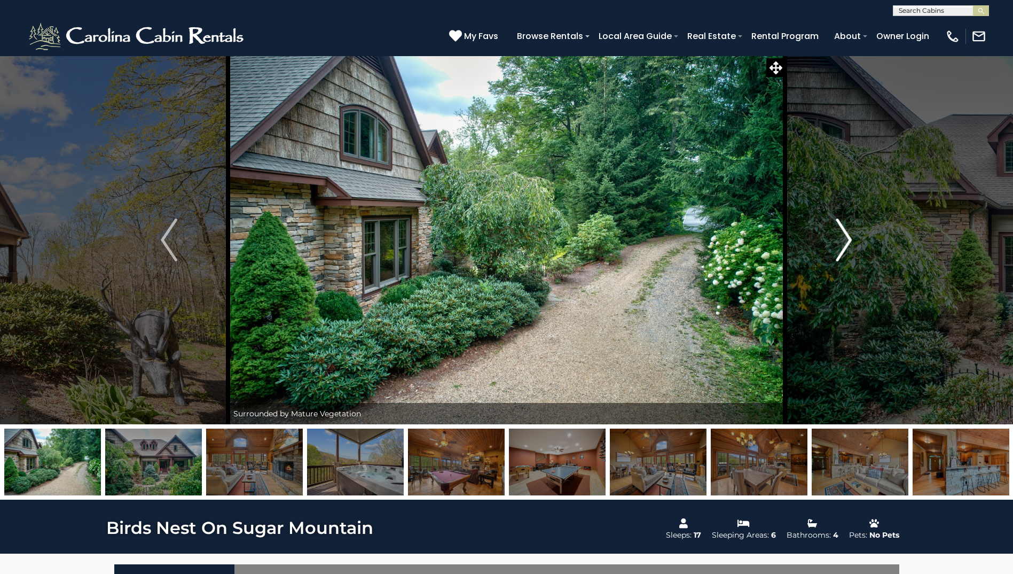
click at [835, 237] on button "Next" at bounding box center [843, 240] width 117 height 369
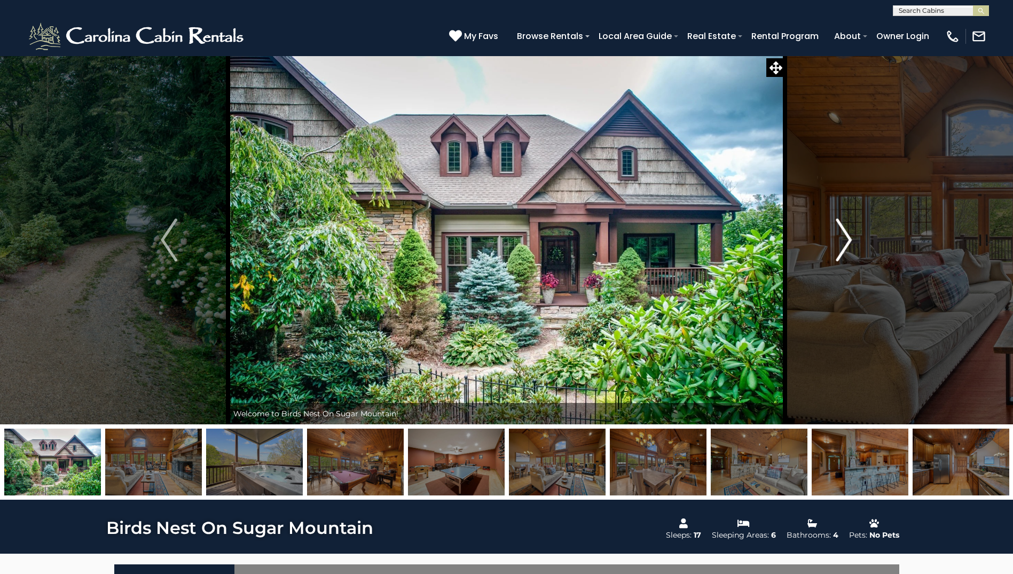
click at [835, 237] on button "Next" at bounding box center [843, 240] width 117 height 369
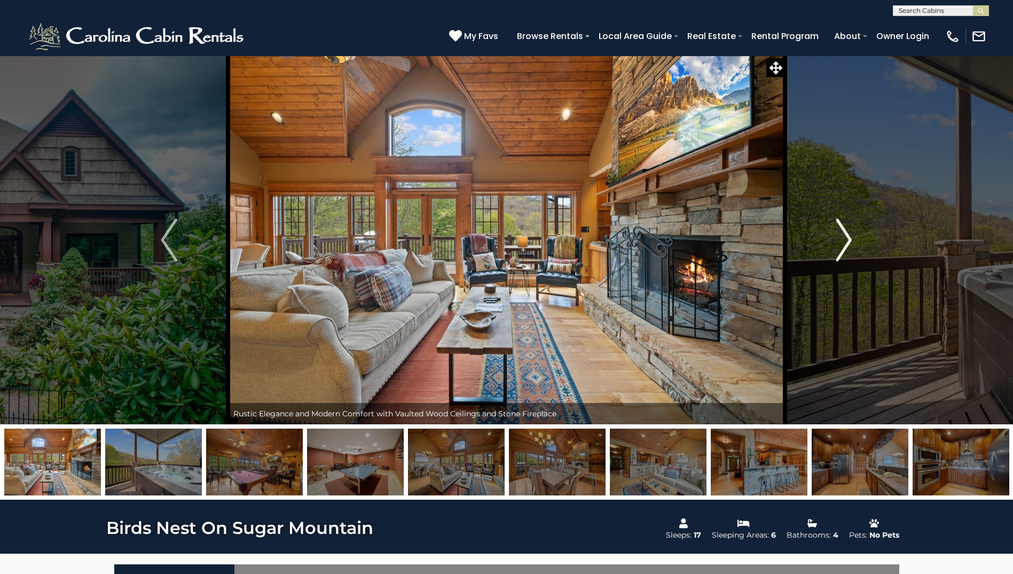
click at [835, 237] on button "Next" at bounding box center [843, 240] width 117 height 369
